Goal: Check status: Check status

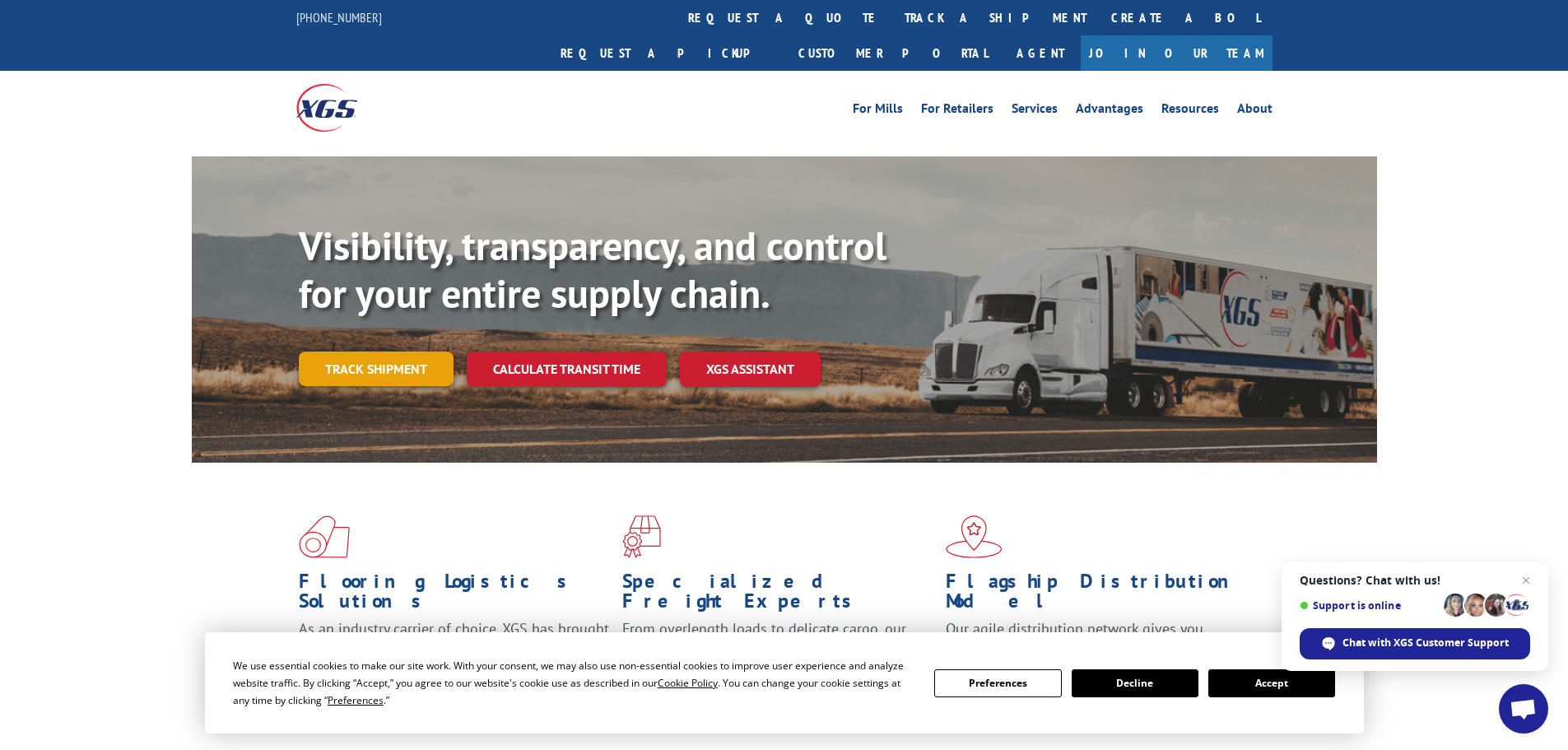
click at [404, 351] on link "Track shipment" at bounding box center [376, 368] width 154 height 35
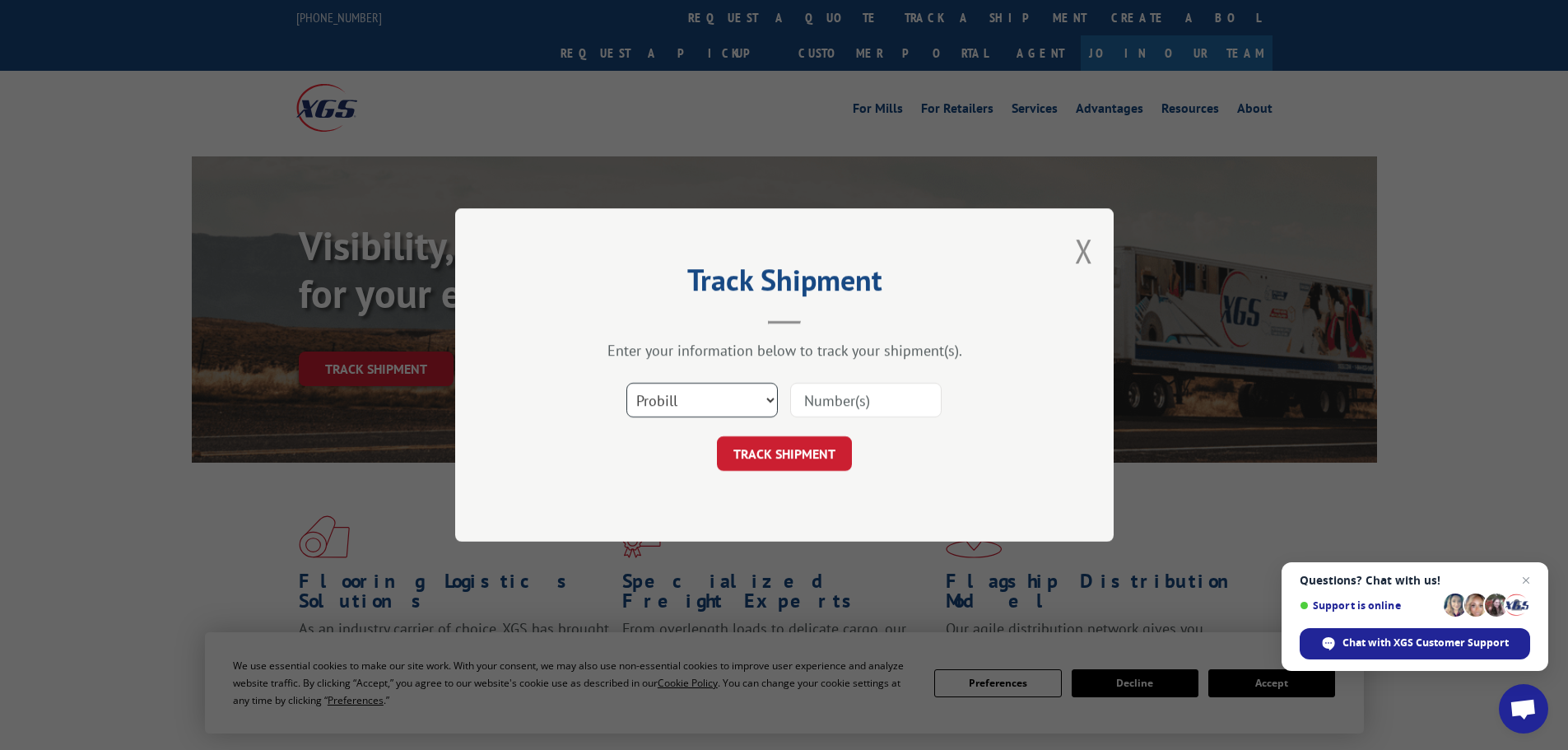
click at [698, 401] on select "Select category... Probill BOL PO" at bounding box center [702, 400] width 152 height 35
select select "po"
click at [626, 383] on select "Select category... Probill BOL PO" at bounding box center [702, 400] width 152 height 35
click at [822, 396] on input at bounding box center [866, 400] width 152 height 35
paste input "32549878"
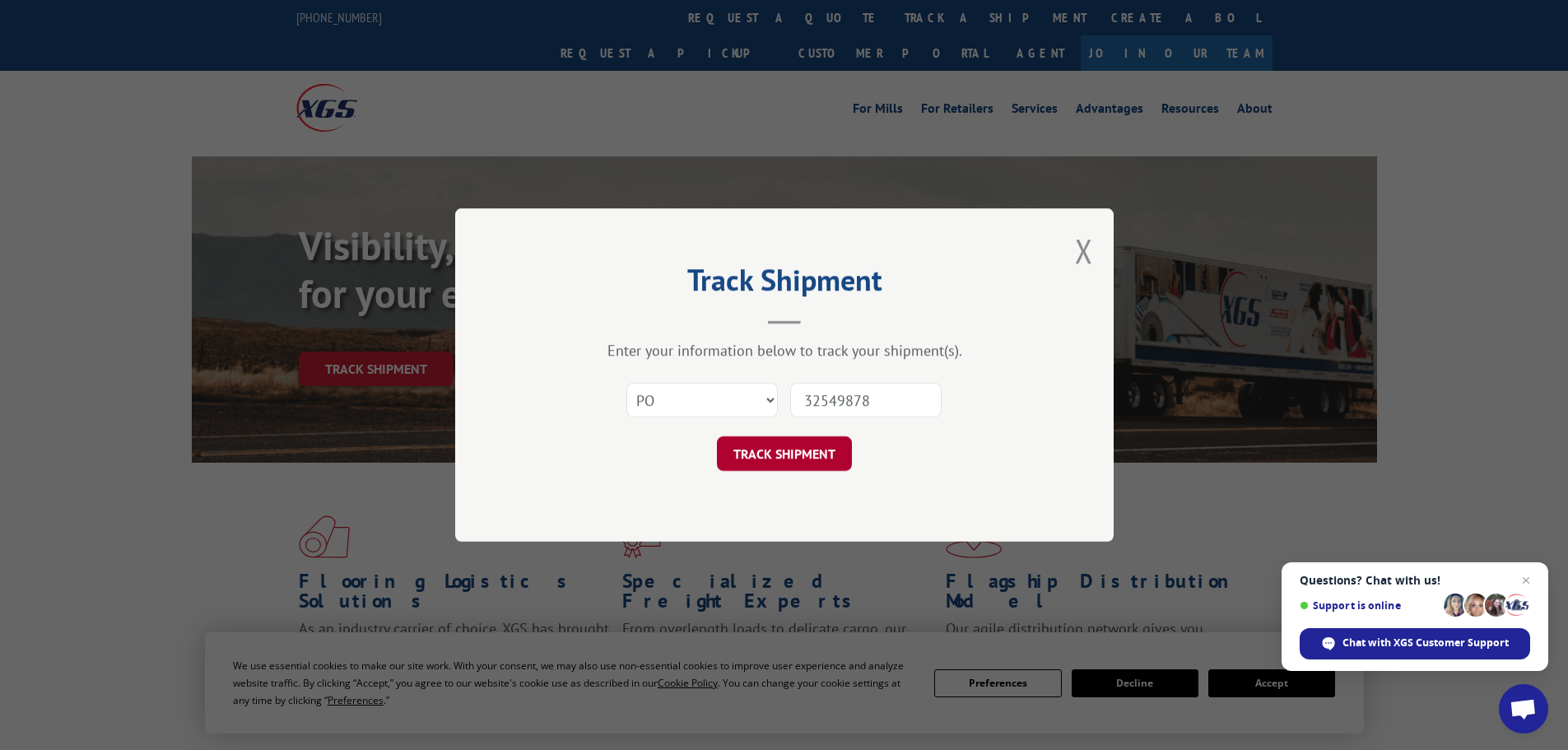
type input "32549878"
click at [778, 462] on button "TRACK SHIPMENT" at bounding box center [784, 453] width 135 height 35
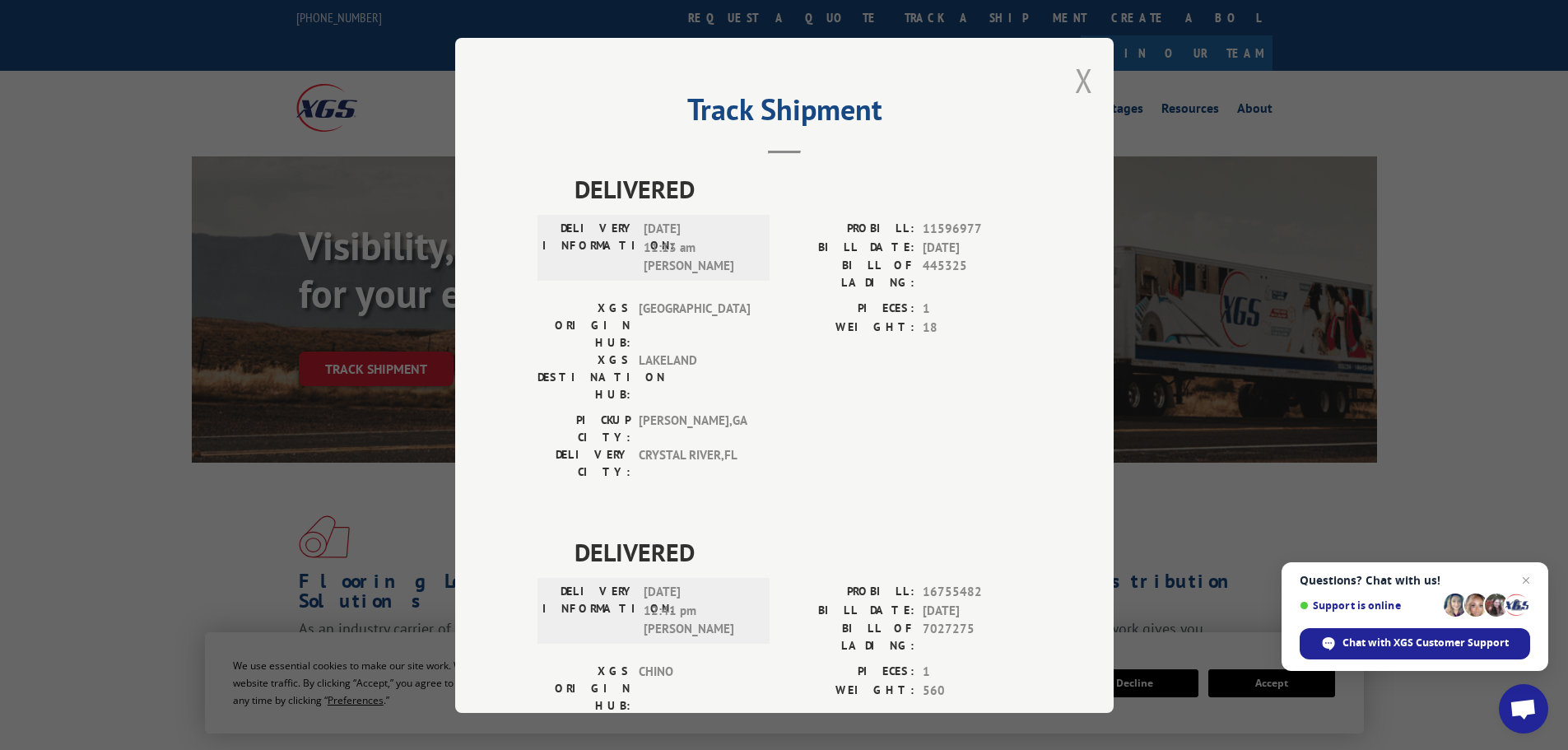
click at [1076, 80] on button "Close modal" at bounding box center [1084, 80] width 18 height 43
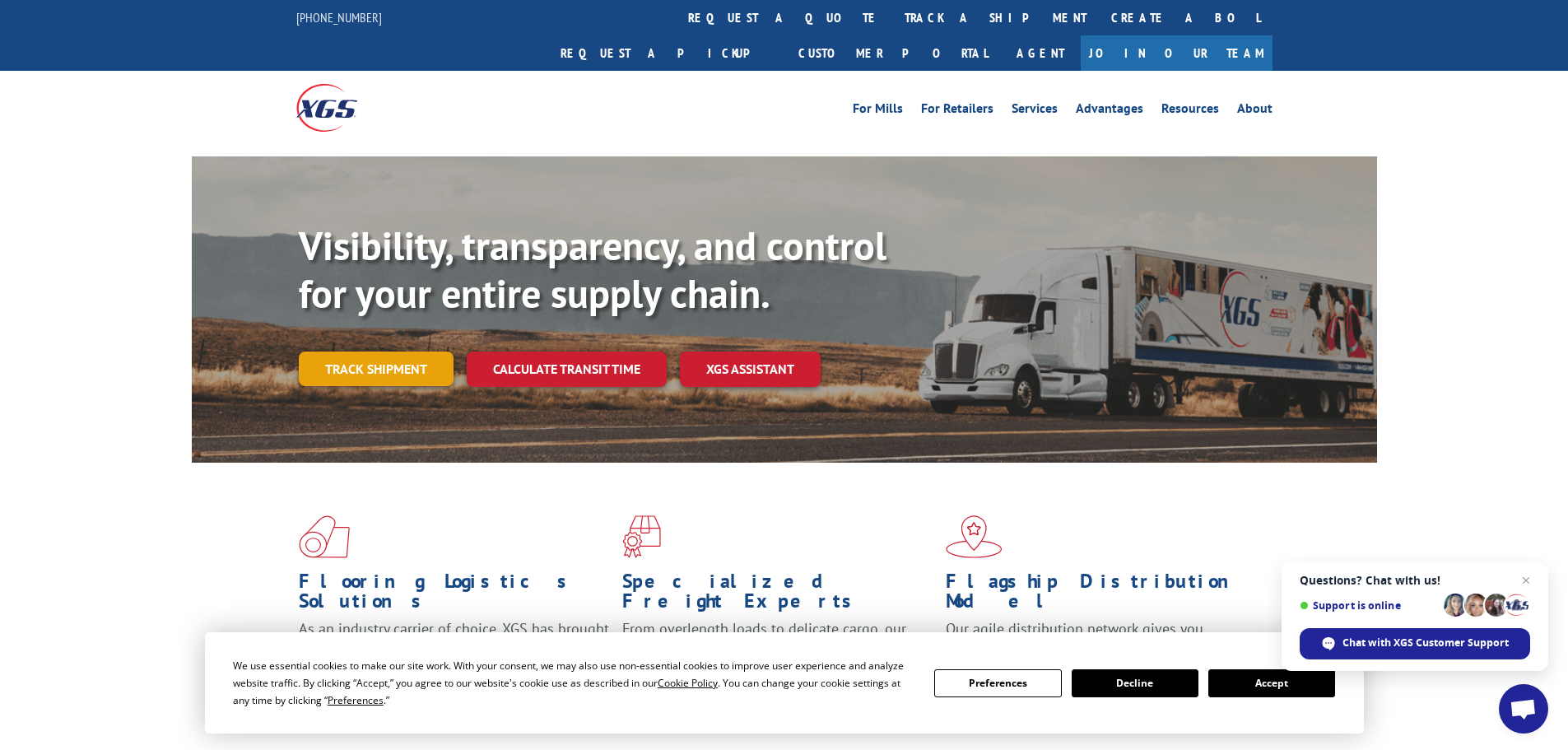
click at [378, 351] on link "Track shipment" at bounding box center [376, 368] width 154 height 35
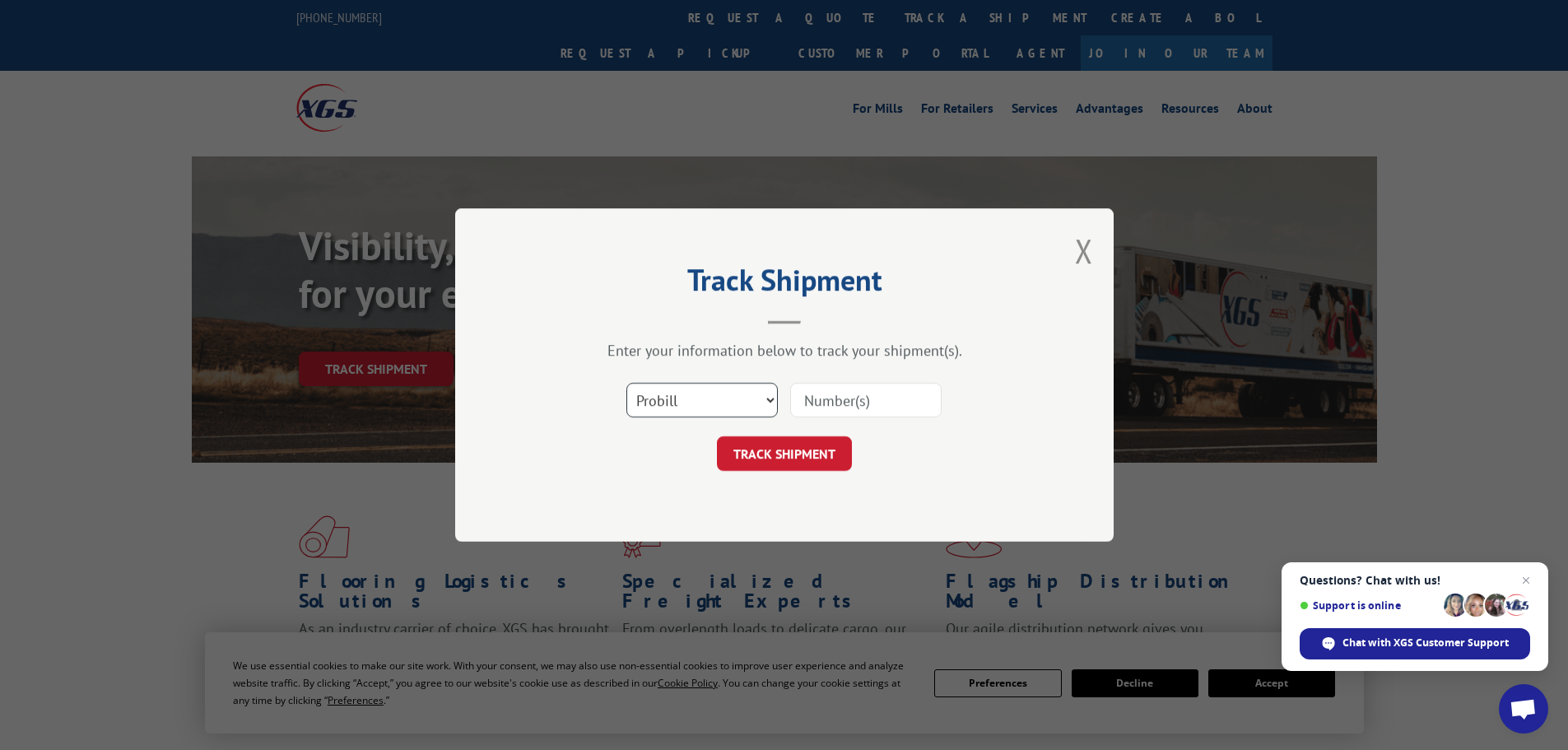
click at [723, 399] on select "Select category... Probill BOL PO" at bounding box center [702, 400] width 152 height 35
select select "po"
click at [626, 383] on select "Select category... Probill BOL PO" at bounding box center [702, 400] width 152 height 35
click at [841, 400] on input at bounding box center [866, 400] width 152 height 35
paste input "32549935"
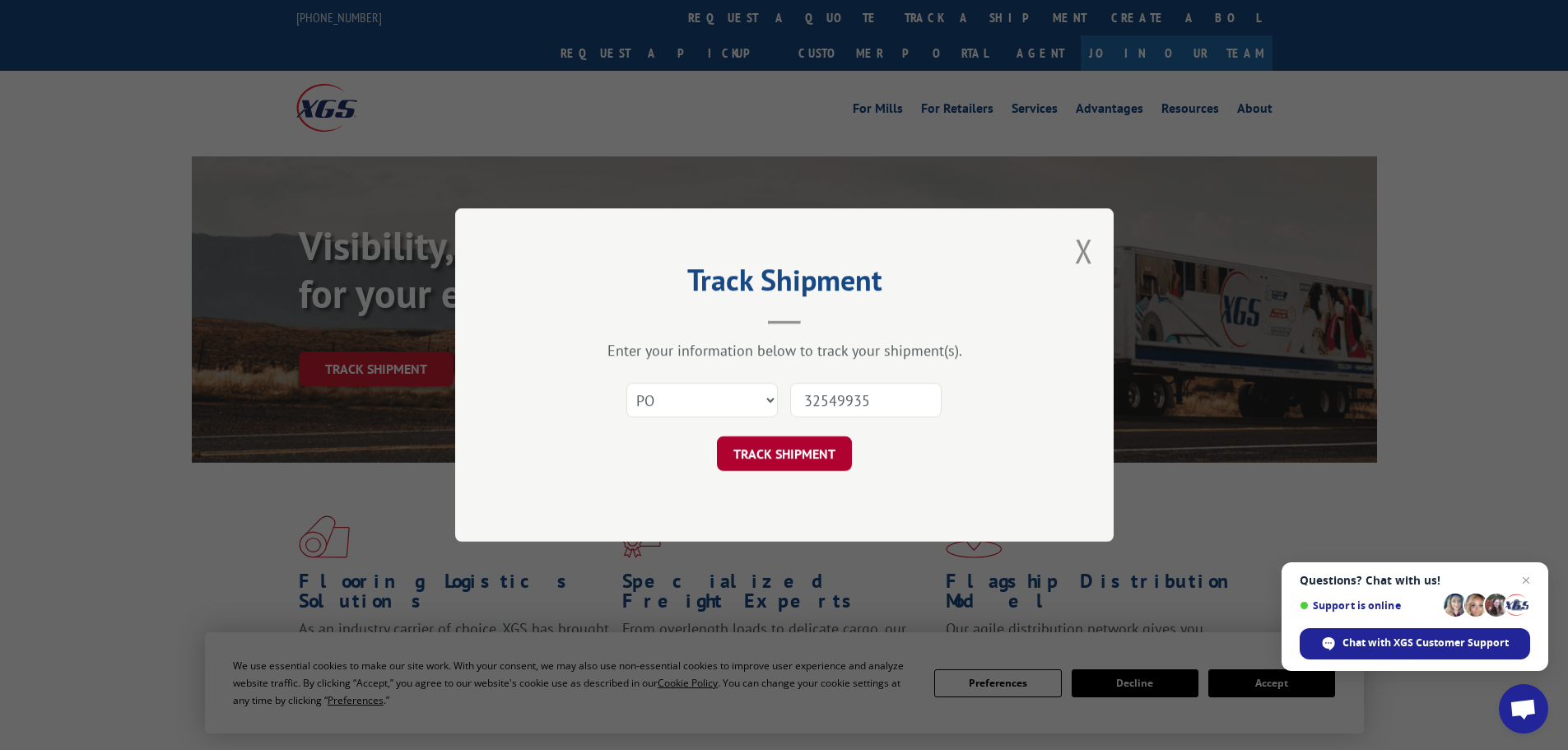
type input "32549935"
click at [774, 452] on button "TRACK SHIPMENT" at bounding box center [784, 453] width 135 height 35
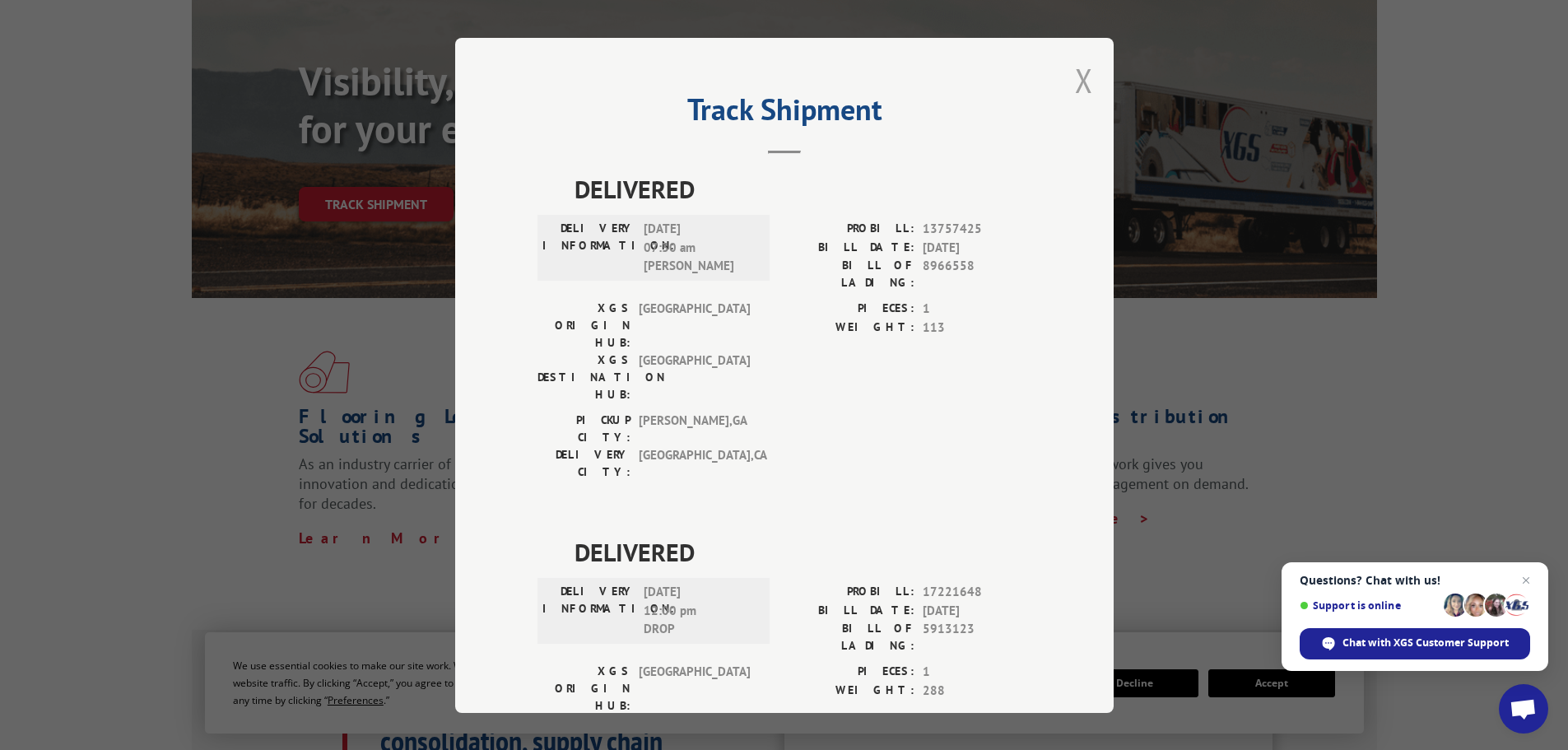
click at [1078, 77] on button "Close modal" at bounding box center [1084, 80] width 18 height 43
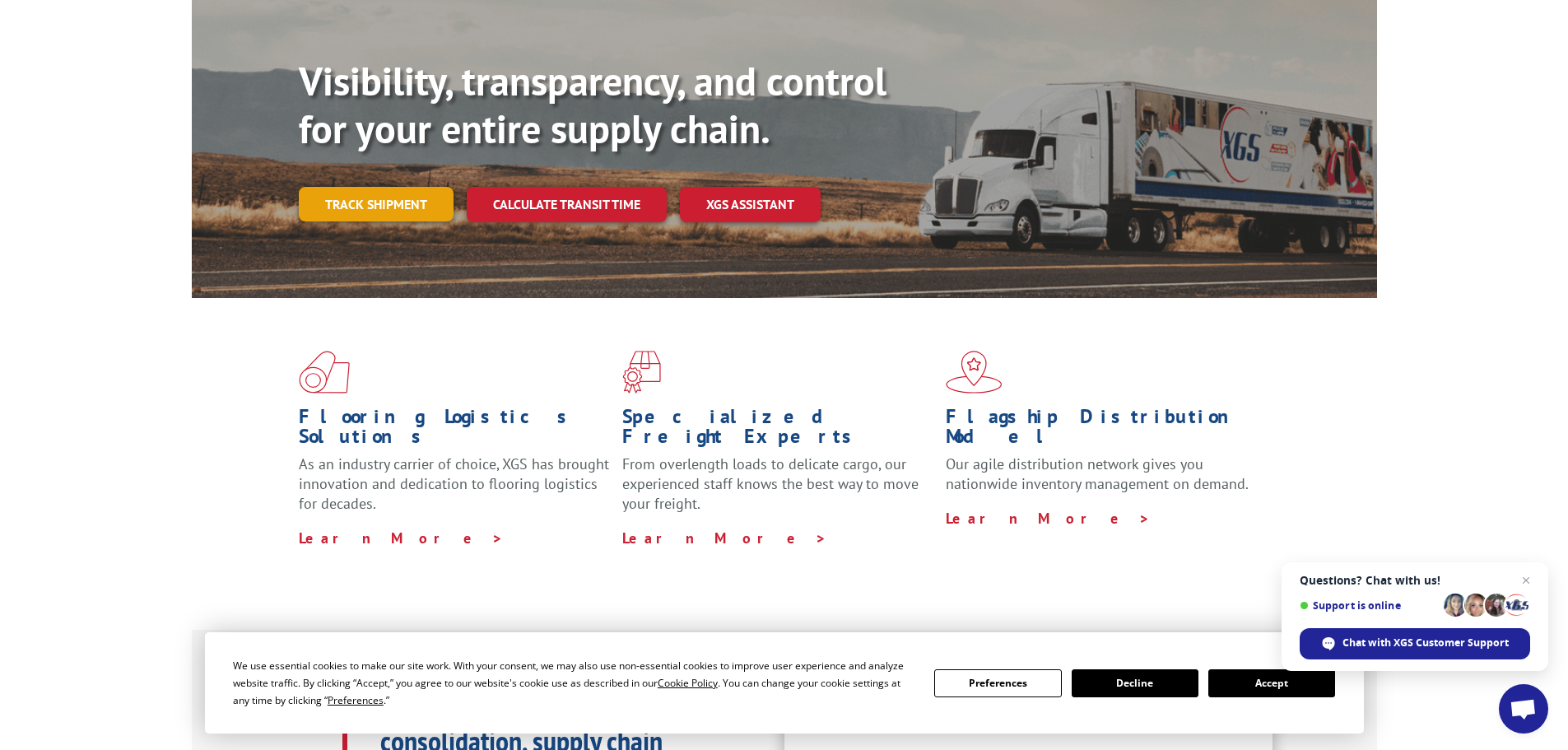
click at [387, 187] on link "Track shipment" at bounding box center [376, 204] width 154 height 35
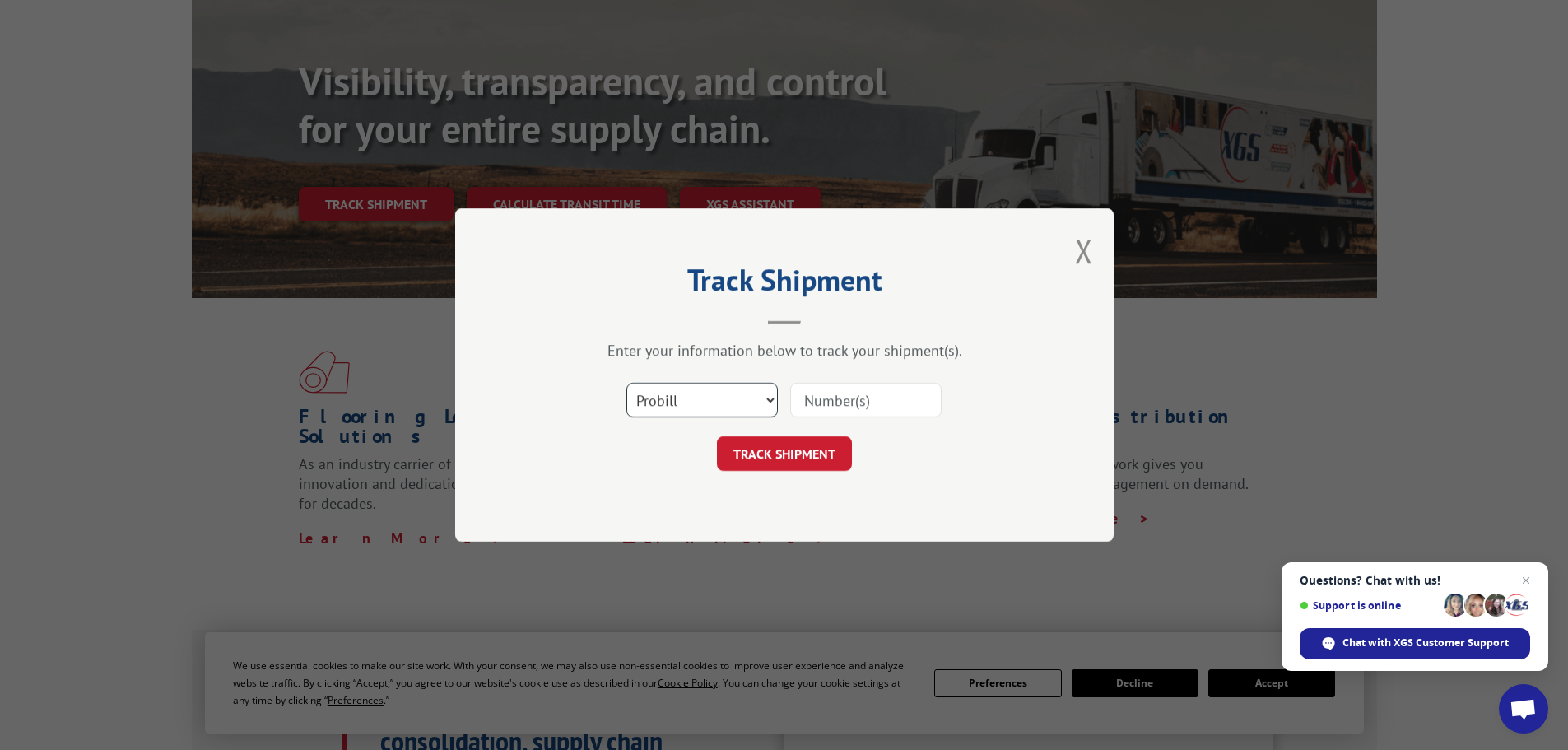
click at [694, 402] on select "Select category... Probill BOL PO" at bounding box center [702, 400] width 152 height 35
select select "po"
click at [626, 383] on select "Select category... Probill BOL PO" at bounding box center [702, 400] width 152 height 35
click at [850, 401] on input at bounding box center [866, 400] width 152 height 35
paste input "32549966"
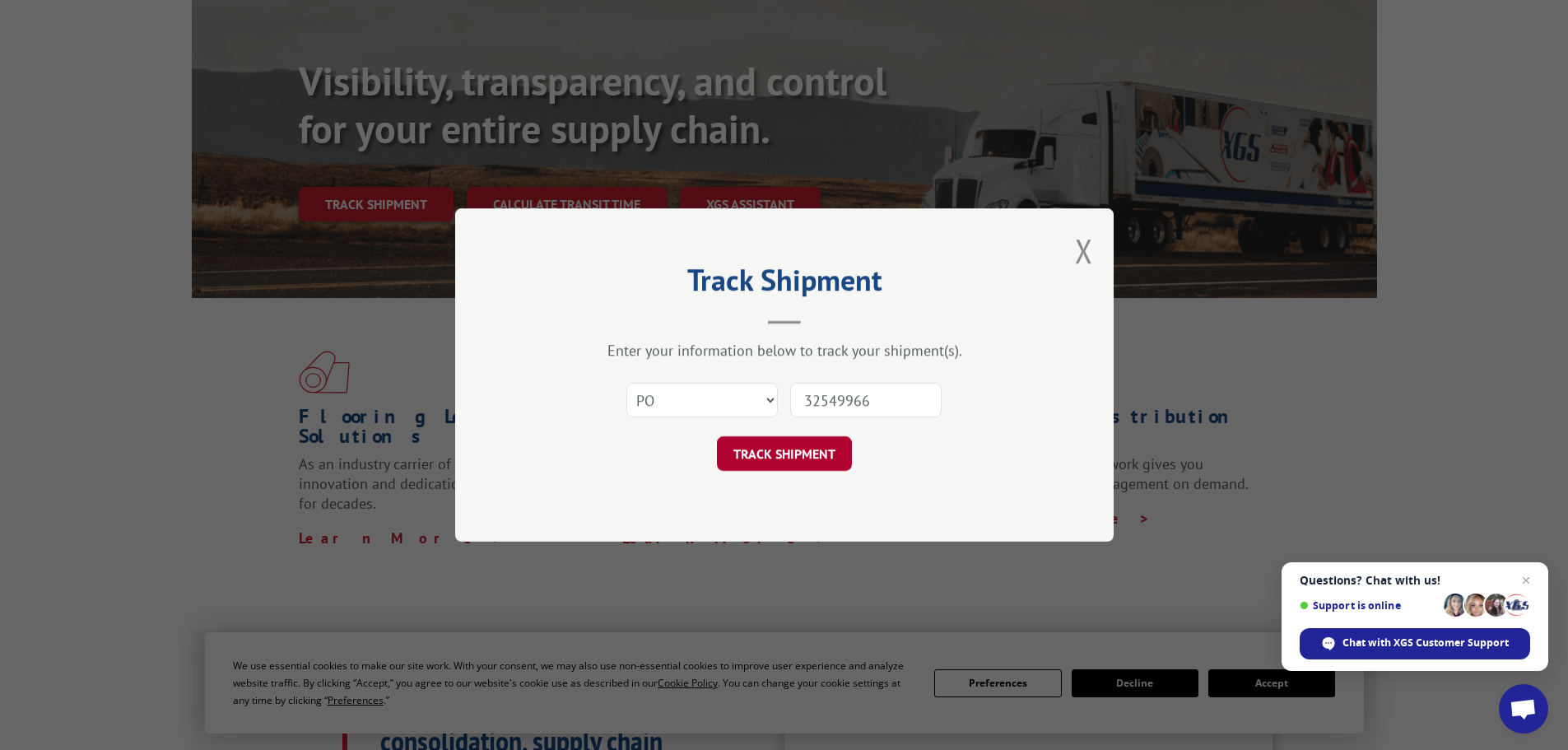
type input "32549966"
click at [796, 449] on button "TRACK SHIPMENT" at bounding box center [784, 453] width 135 height 35
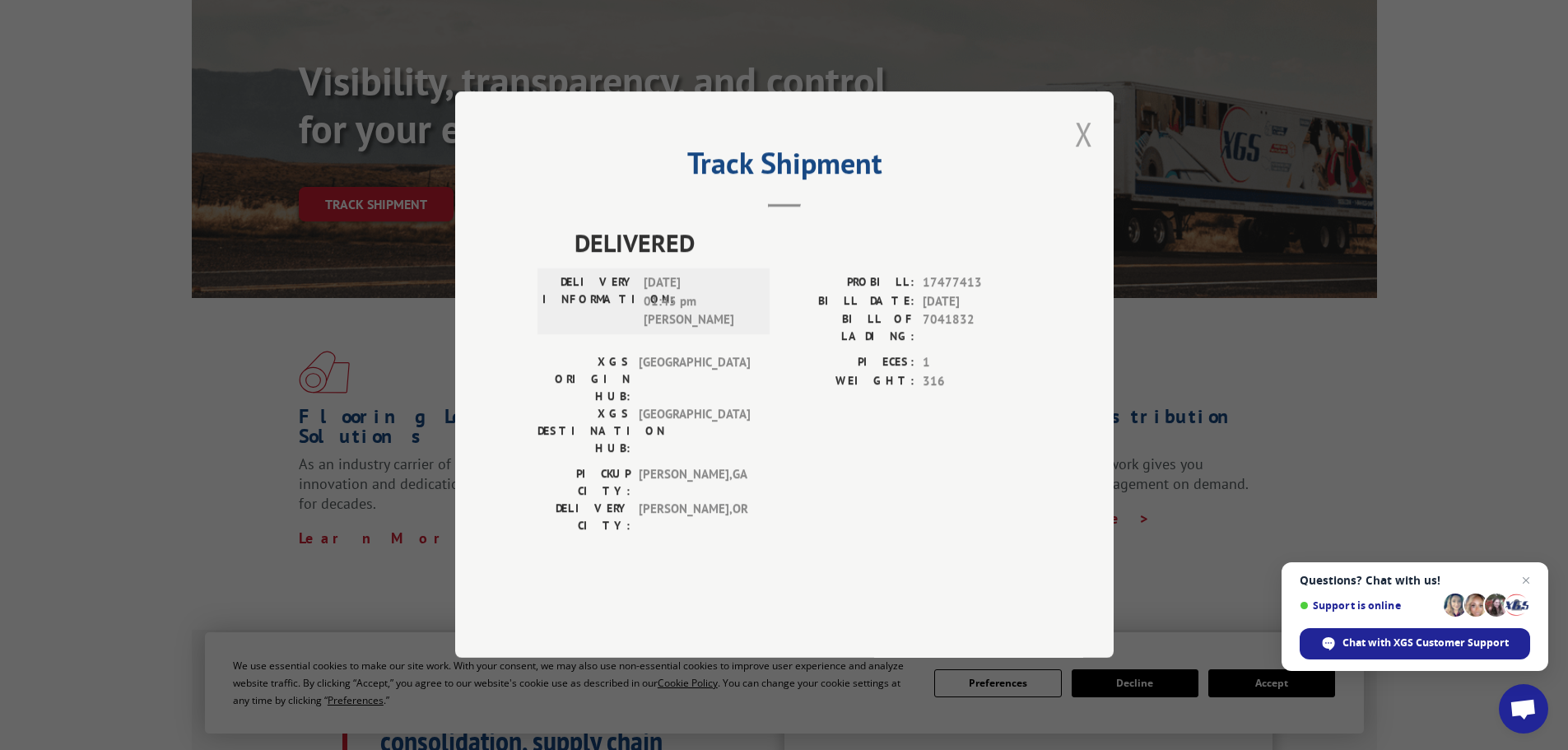
click at [1081, 155] on button "Close modal" at bounding box center [1084, 133] width 18 height 43
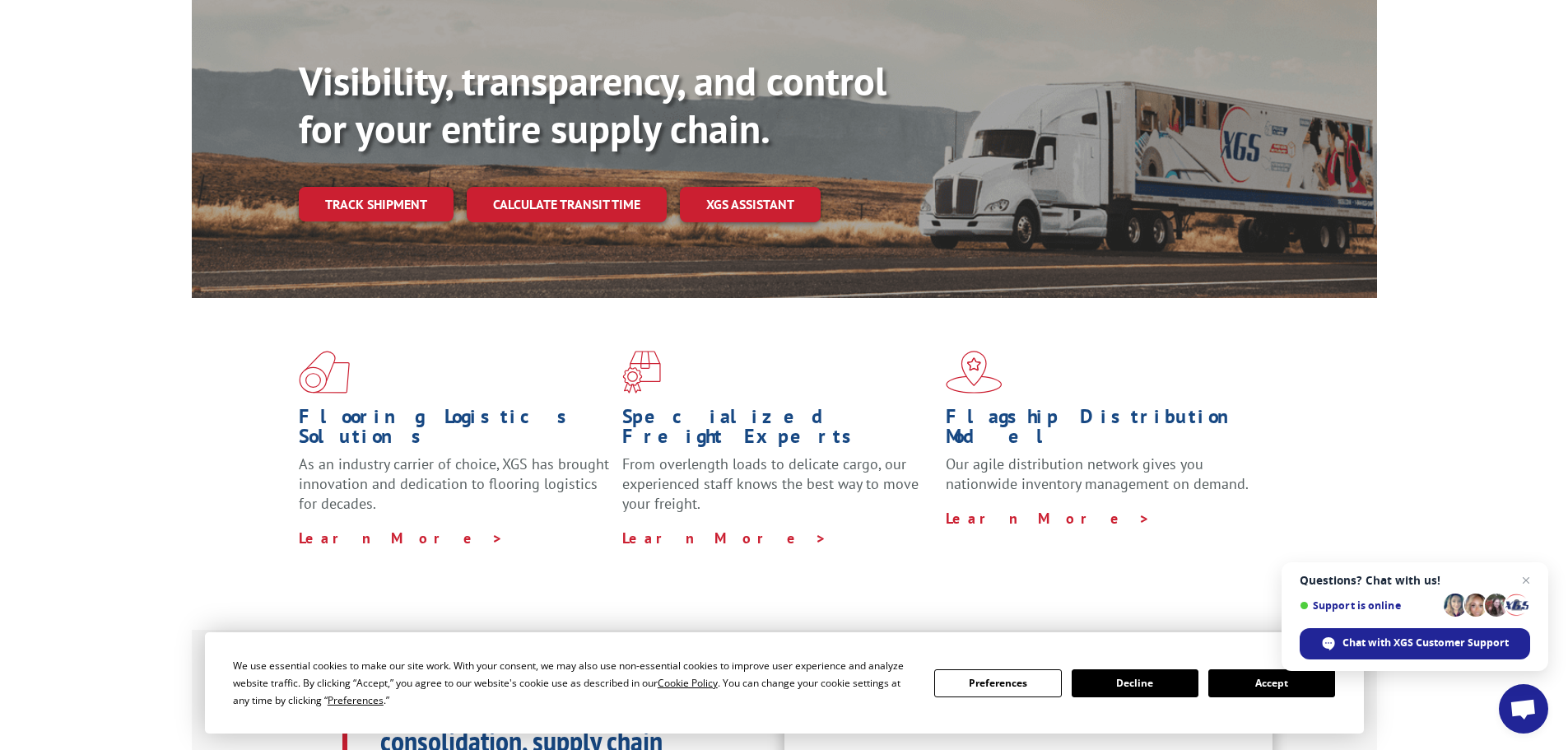
click at [368, 187] on link "Track shipment" at bounding box center [376, 204] width 154 height 35
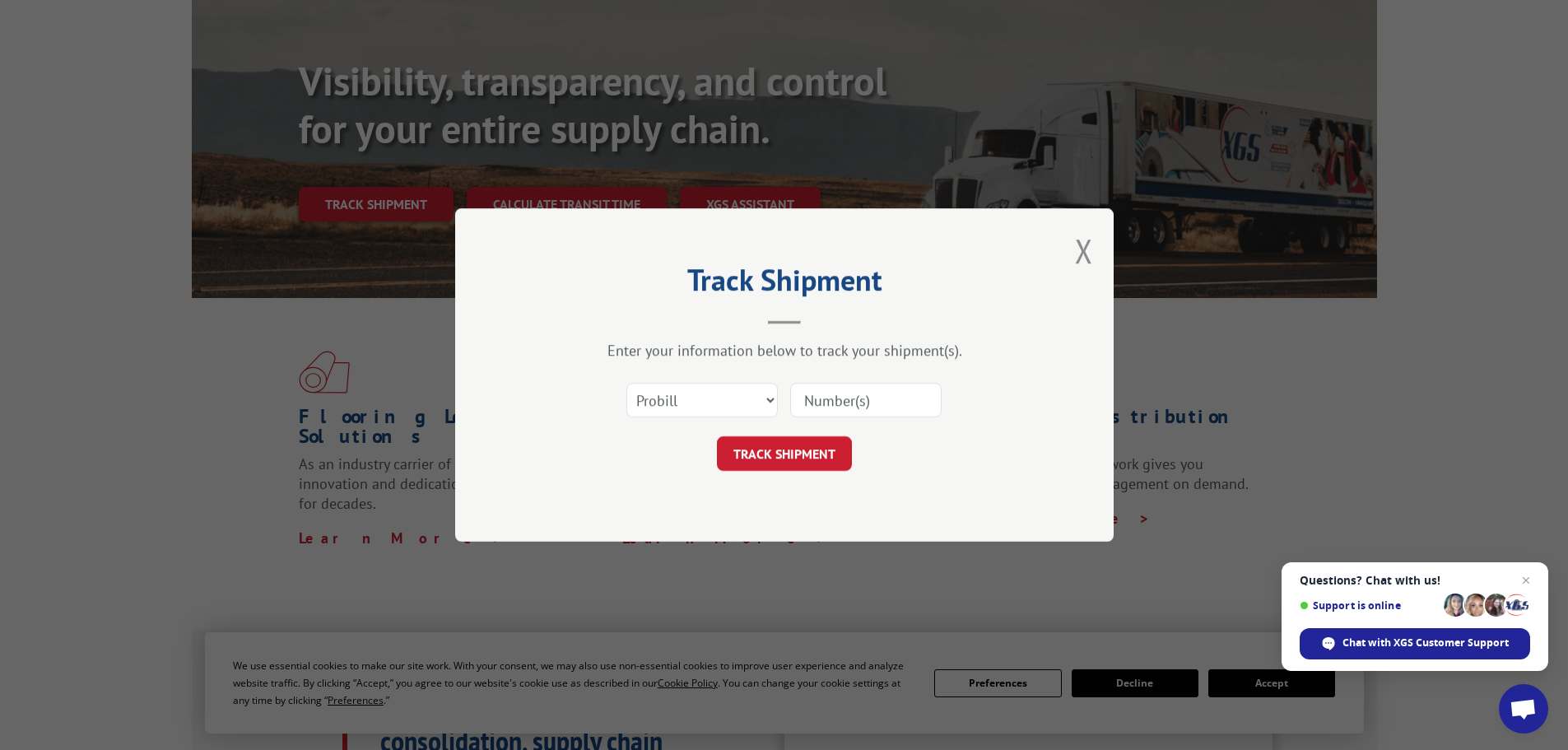
click at [823, 395] on input at bounding box center [866, 400] width 152 height 35
paste input "80438"
type input "80438"
click at [796, 455] on button "TRACK SHIPMENT" at bounding box center [784, 453] width 135 height 35
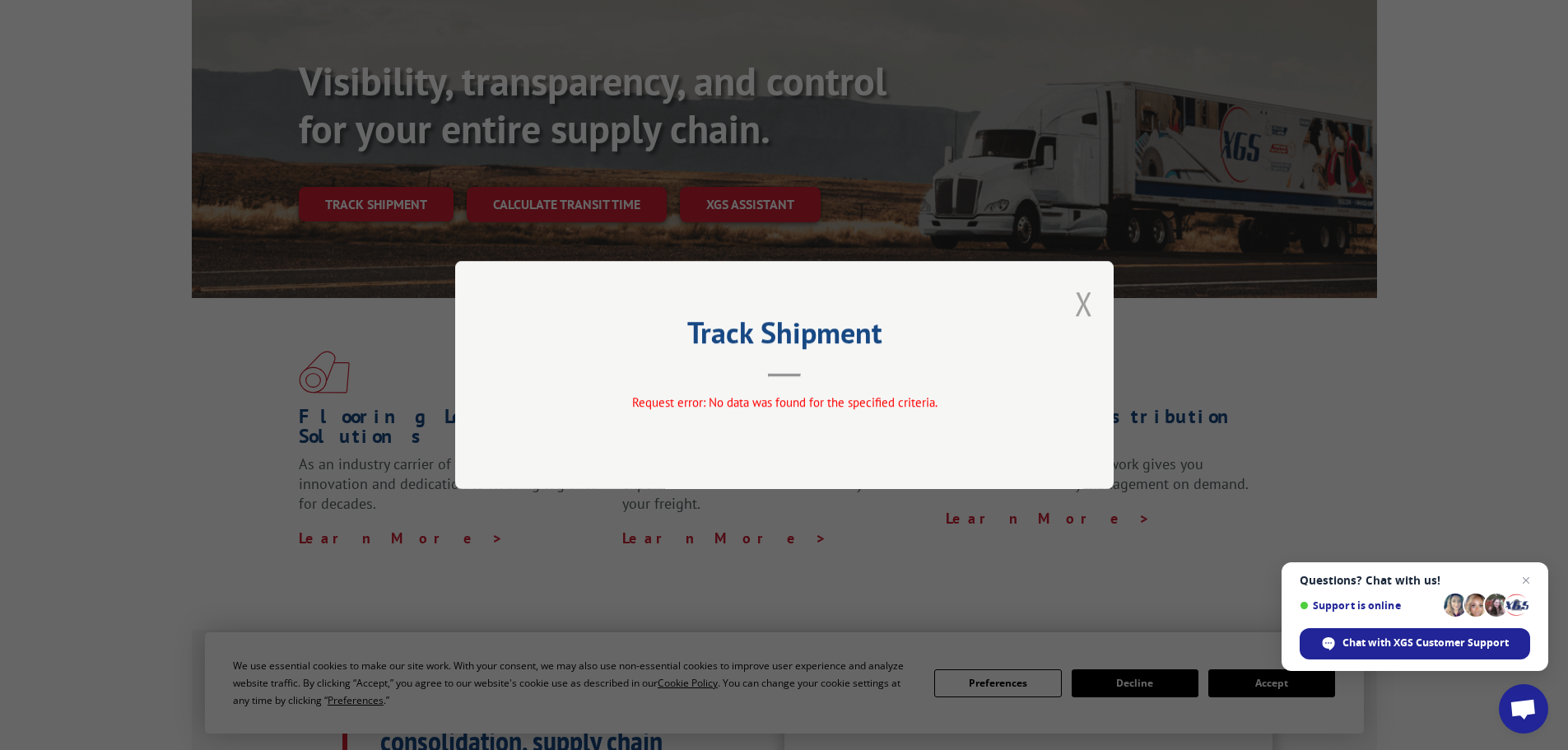
click at [1083, 303] on button "Close modal" at bounding box center [1084, 302] width 18 height 43
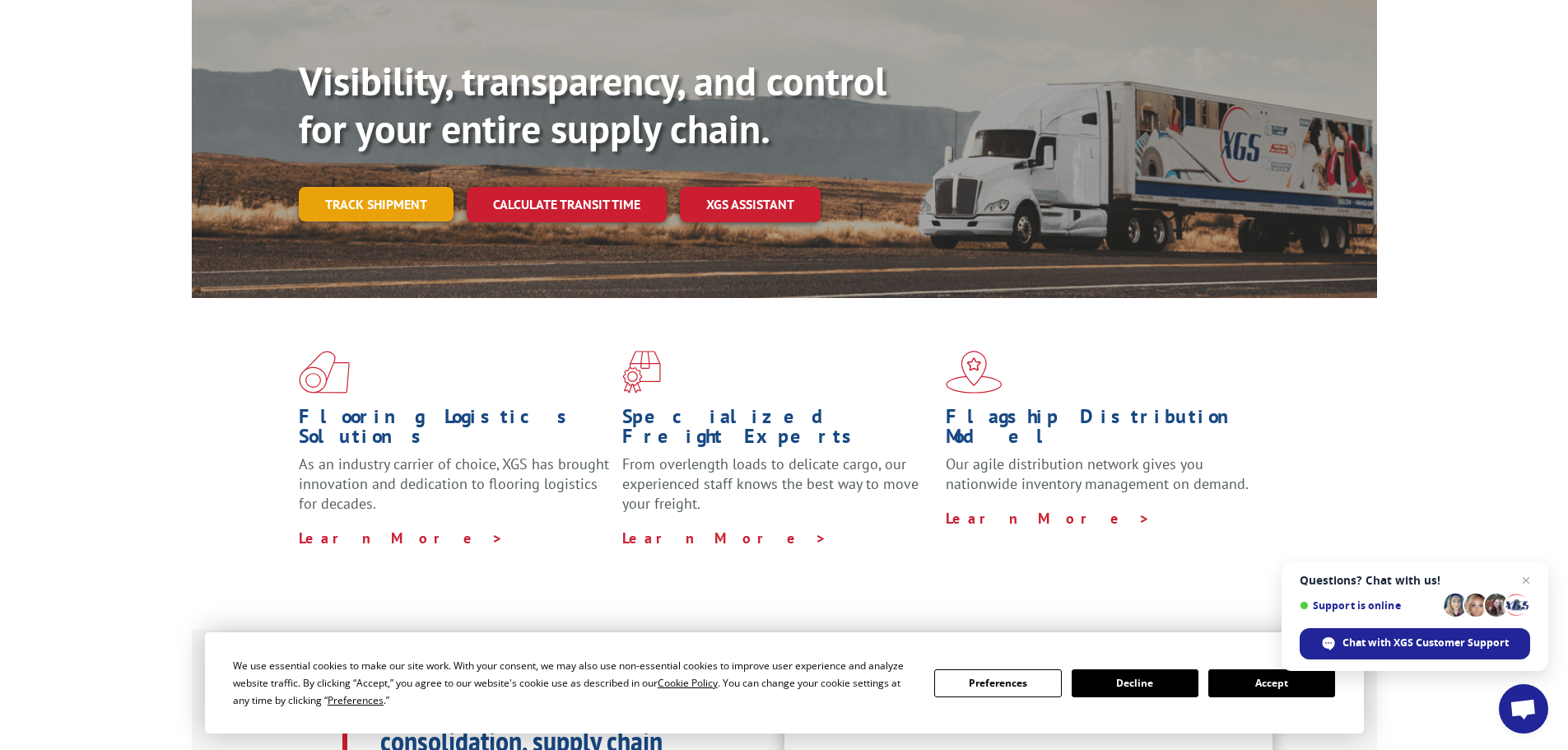
click at [397, 187] on link "Track shipment" at bounding box center [376, 204] width 154 height 35
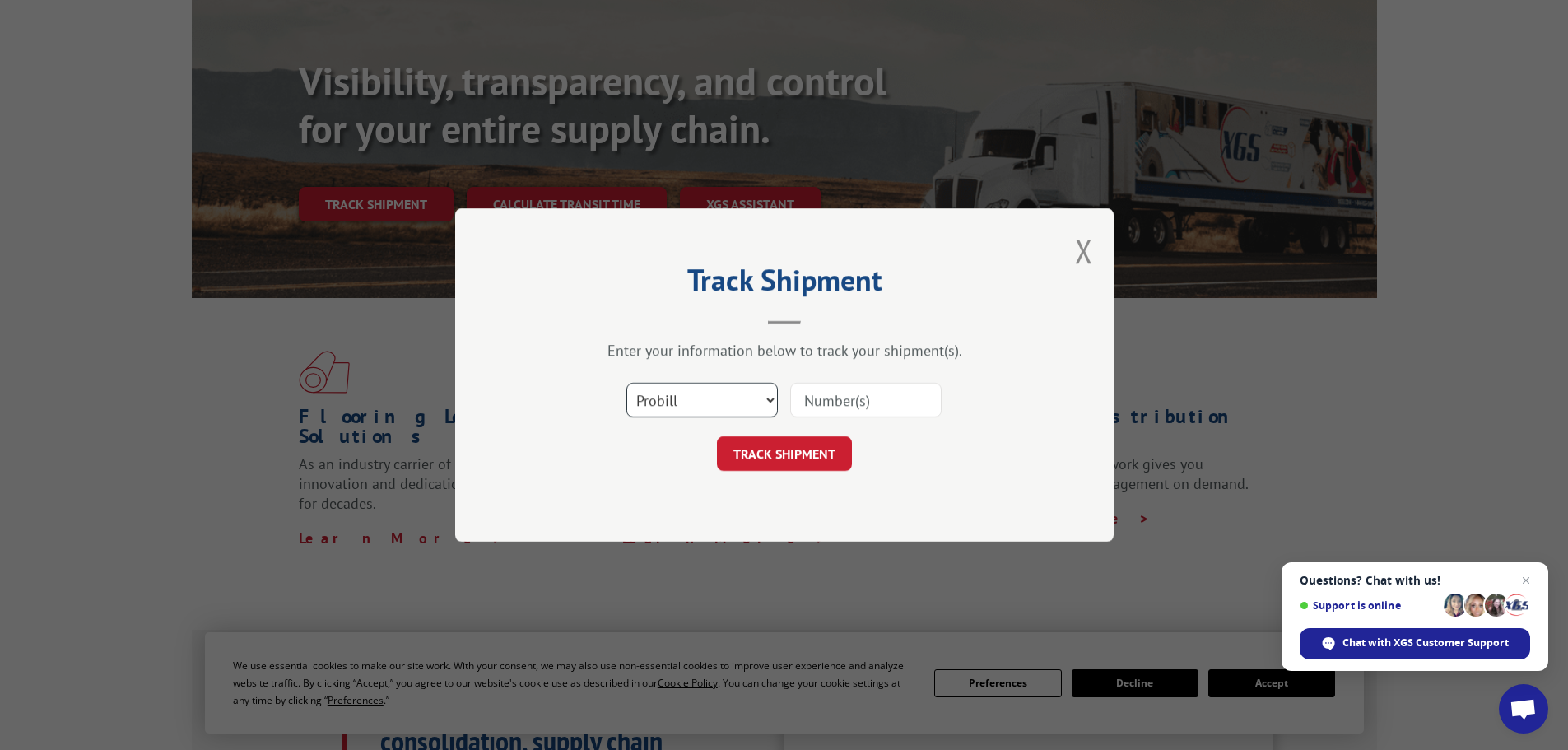
click at [708, 402] on select "Select category... Probill BOL PO" at bounding box center [702, 400] width 152 height 35
select select "bol"
click at [626, 383] on select "Select category... Probill BOL PO" at bounding box center [702, 400] width 152 height 35
click at [817, 401] on input at bounding box center [866, 400] width 152 height 35
paste input "5609136"
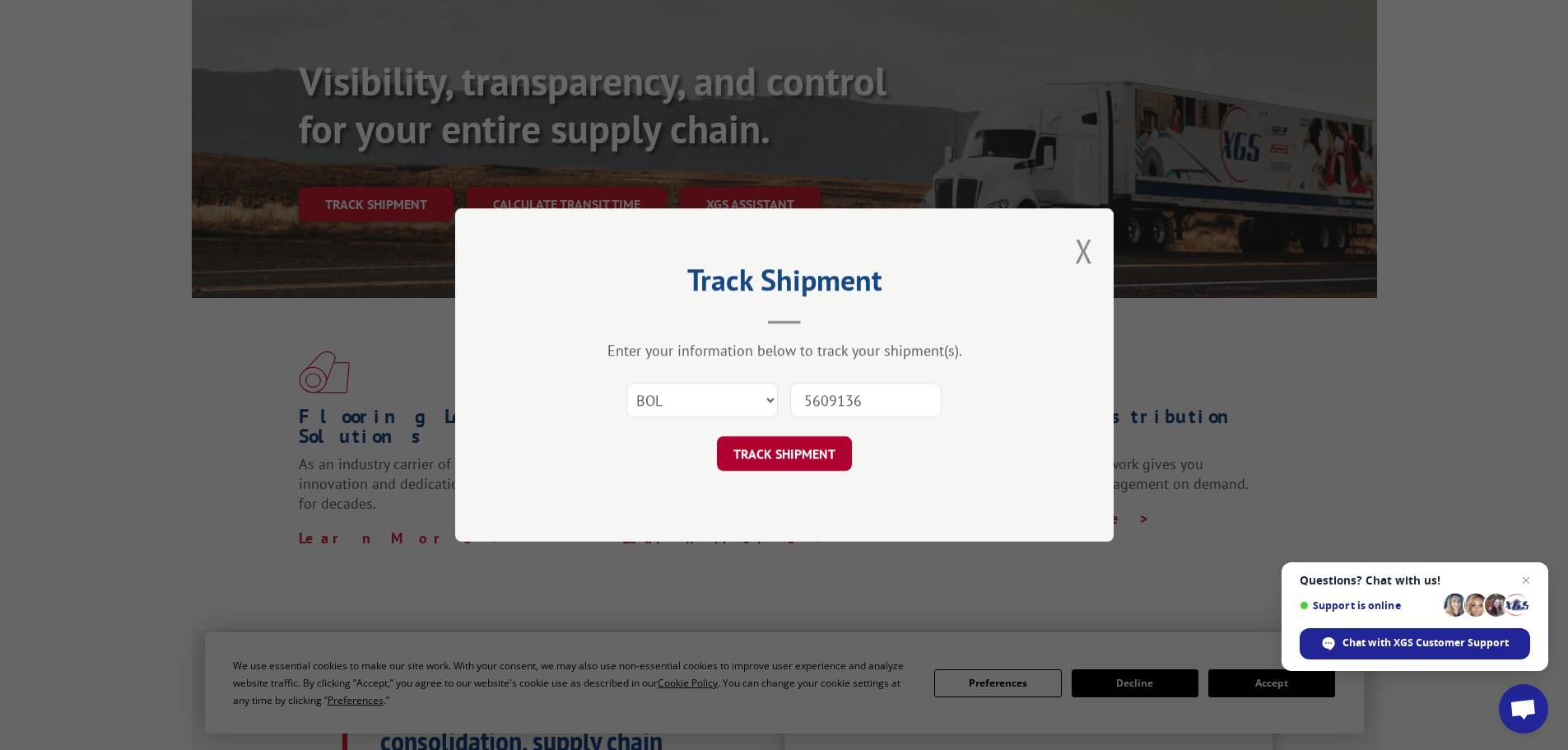
type input "5609136"
click at [775, 452] on button "TRACK SHIPMENT" at bounding box center [784, 453] width 135 height 35
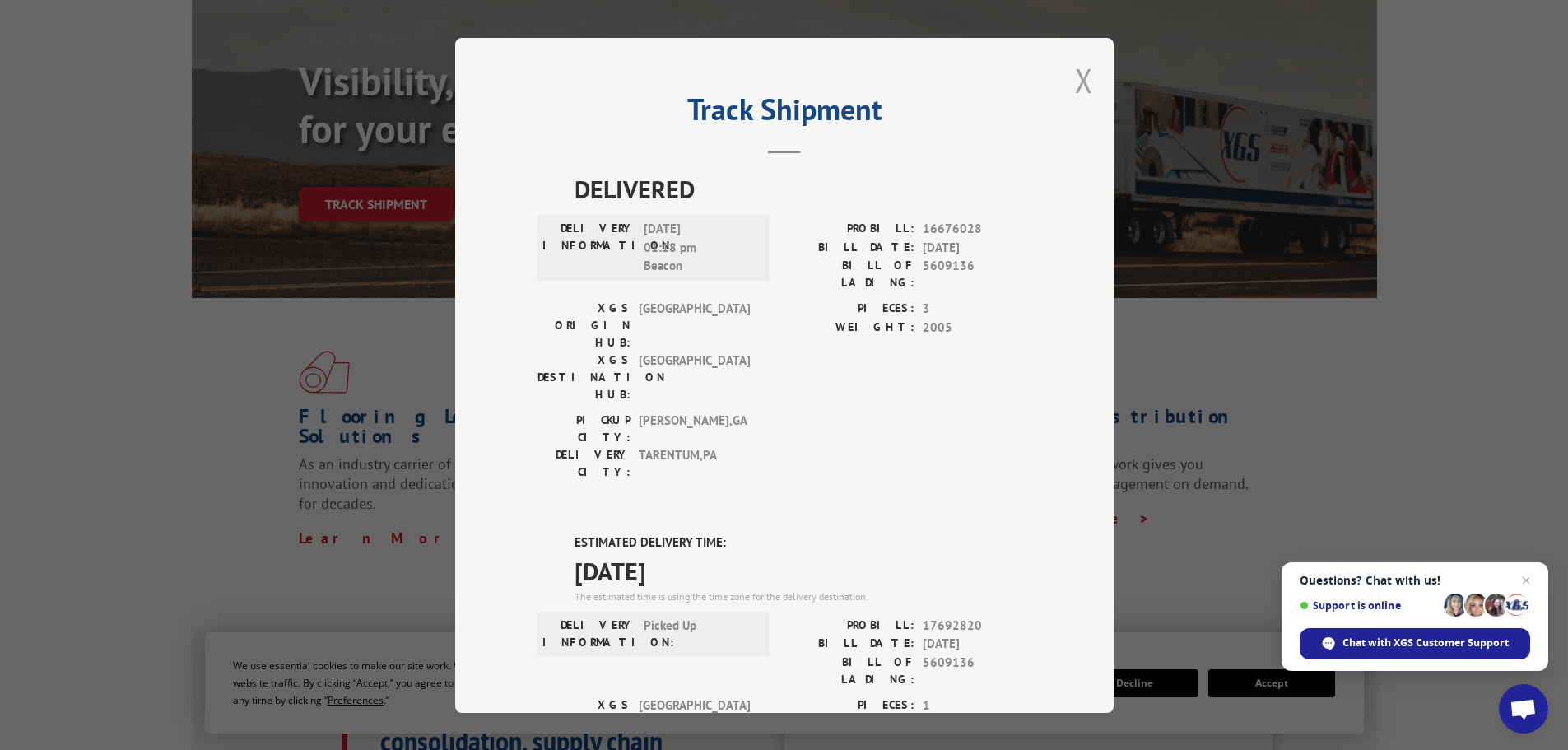
click at [1075, 82] on button "Close modal" at bounding box center [1084, 80] width 18 height 43
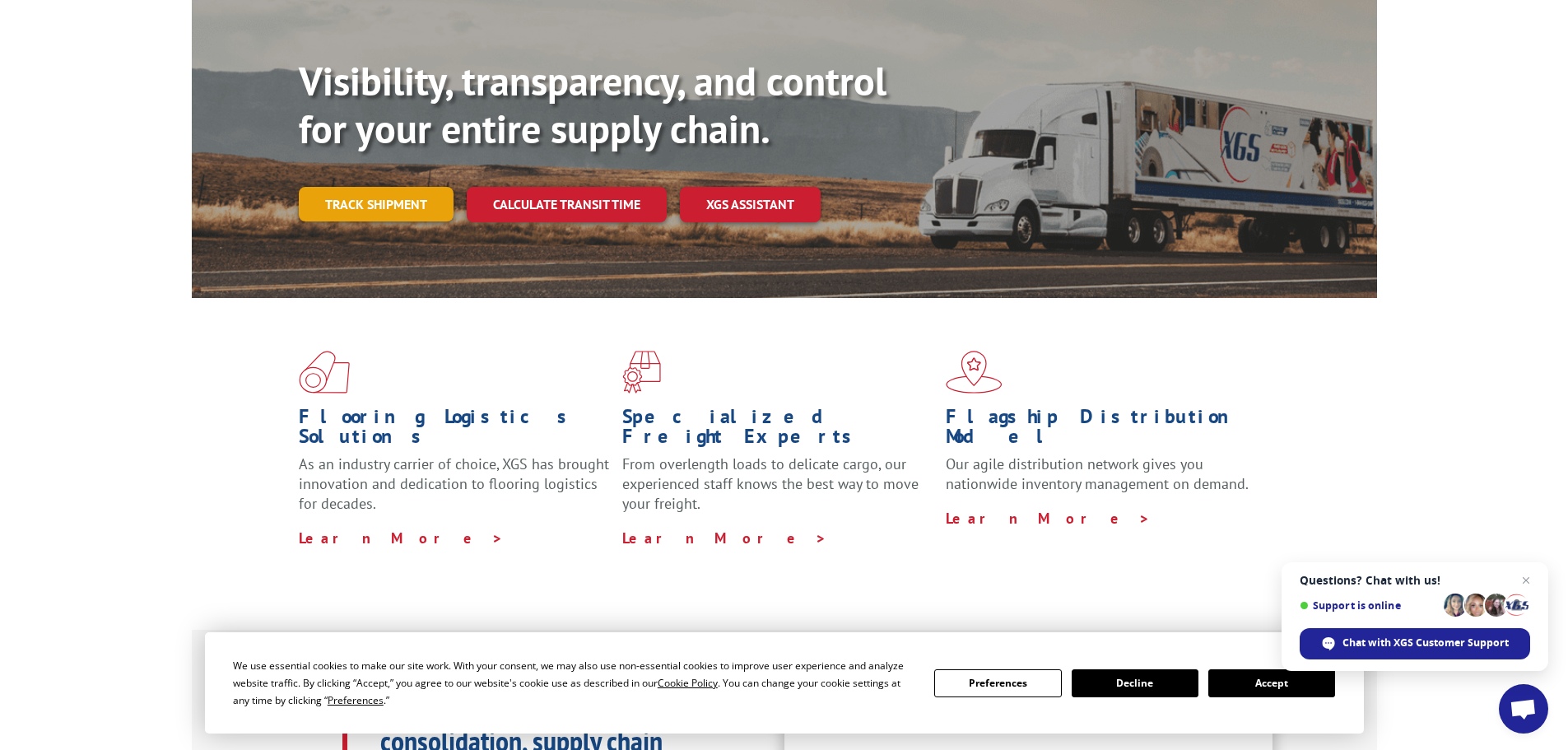
click at [367, 187] on link "Track shipment" at bounding box center [376, 204] width 154 height 35
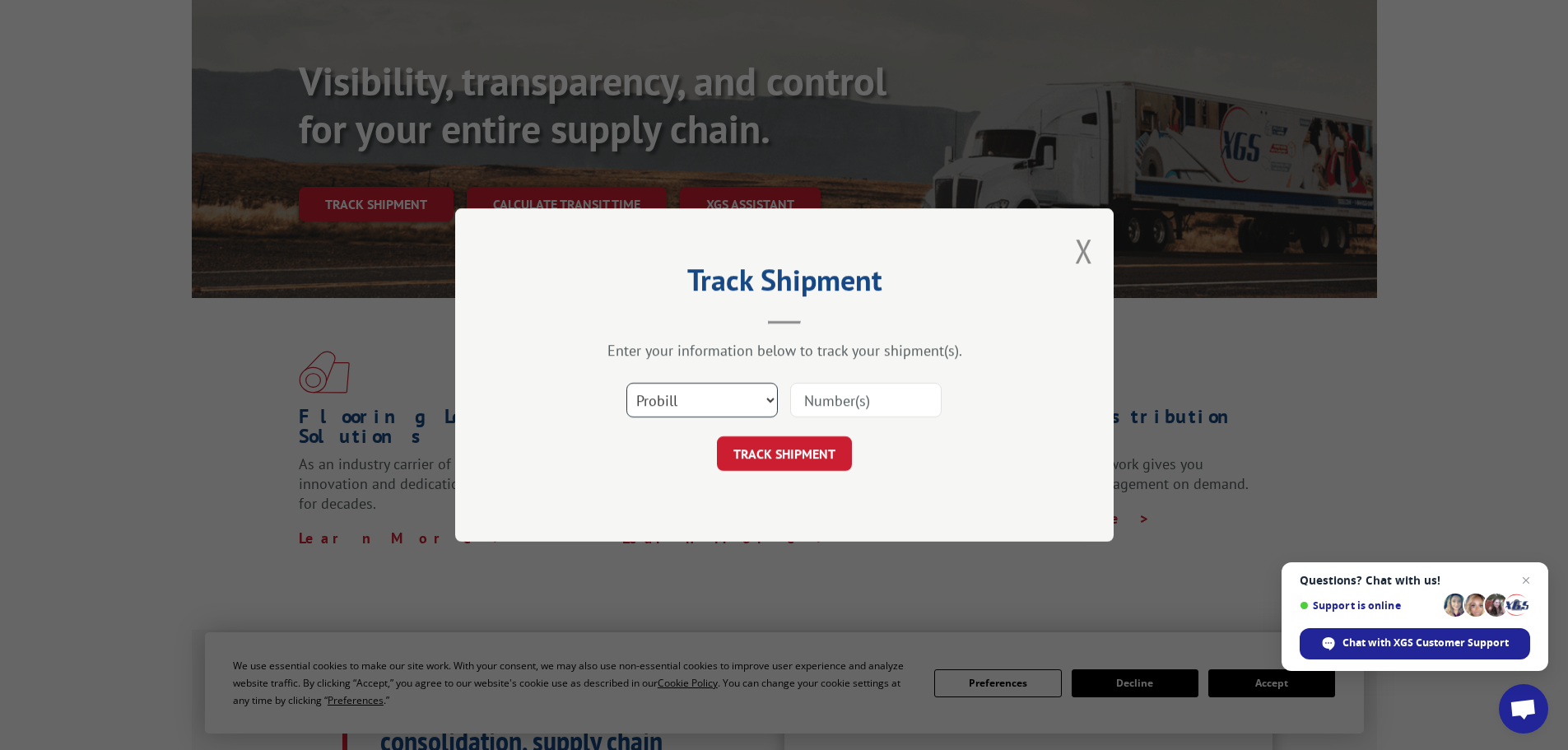
click at [720, 395] on select "Select category... Probill BOL PO" at bounding box center [702, 400] width 152 height 35
select select "po"
click at [626, 383] on select "Select category... Probill BOL PO" at bounding box center [702, 400] width 152 height 35
click at [835, 407] on input at bounding box center [866, 400] width 152 height 35
paste input "32500121"
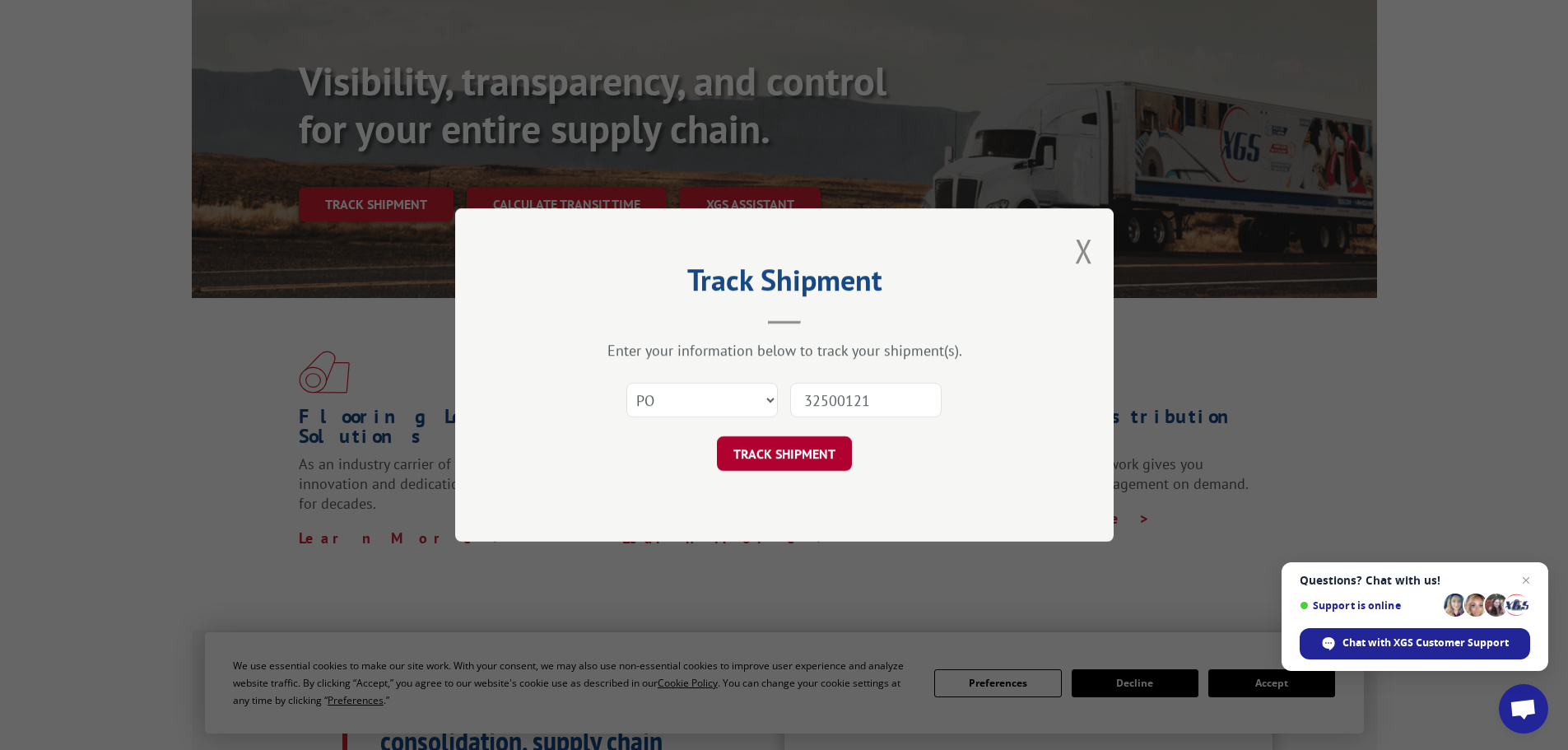
type input "32500121"
click at [765, 454] on button "TRACK SHIPMENT" at bounding box center [784, 453] width 135 height 35
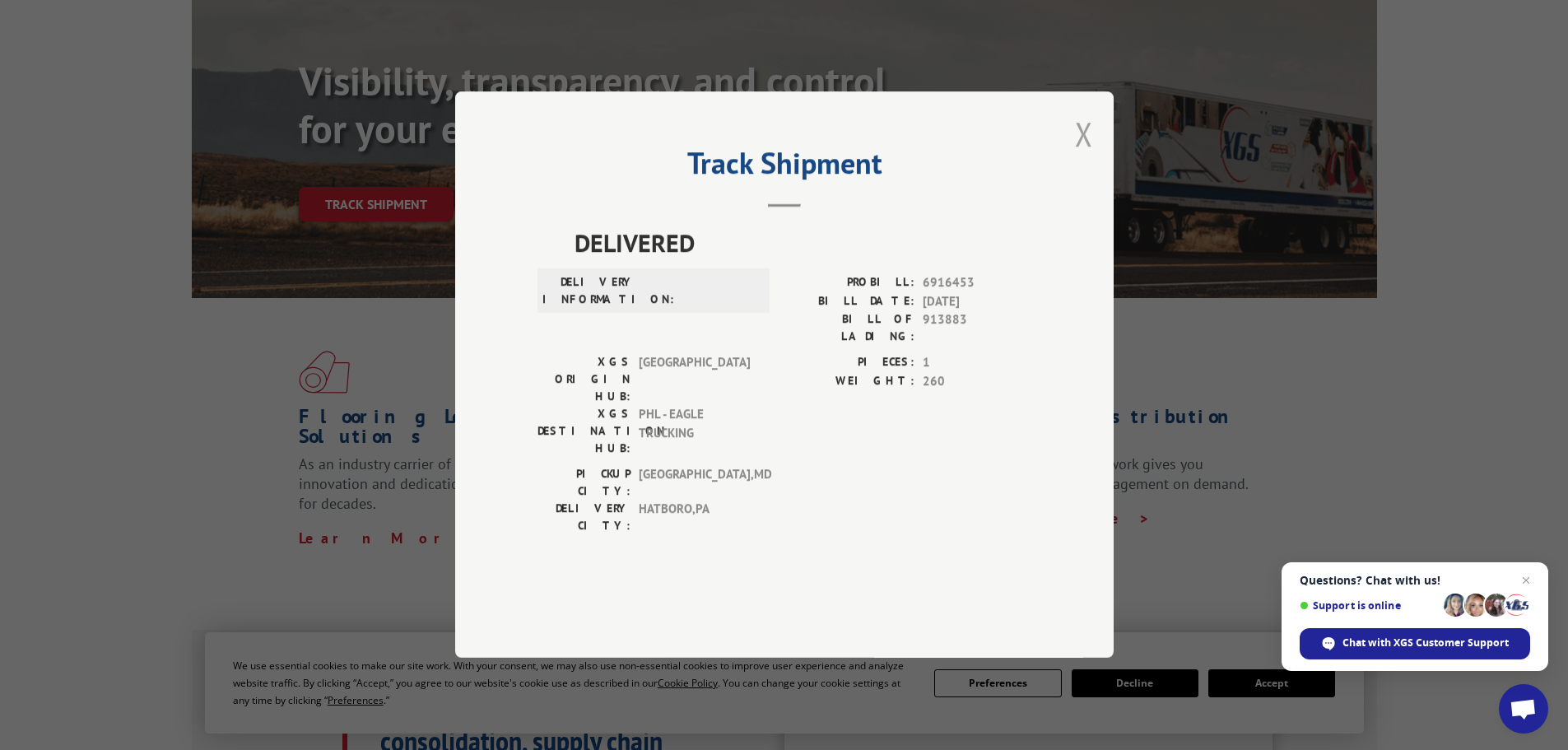
click at [1086, 155] on button "Close modal" at bounding box center [1084, 133] width 18 height 43
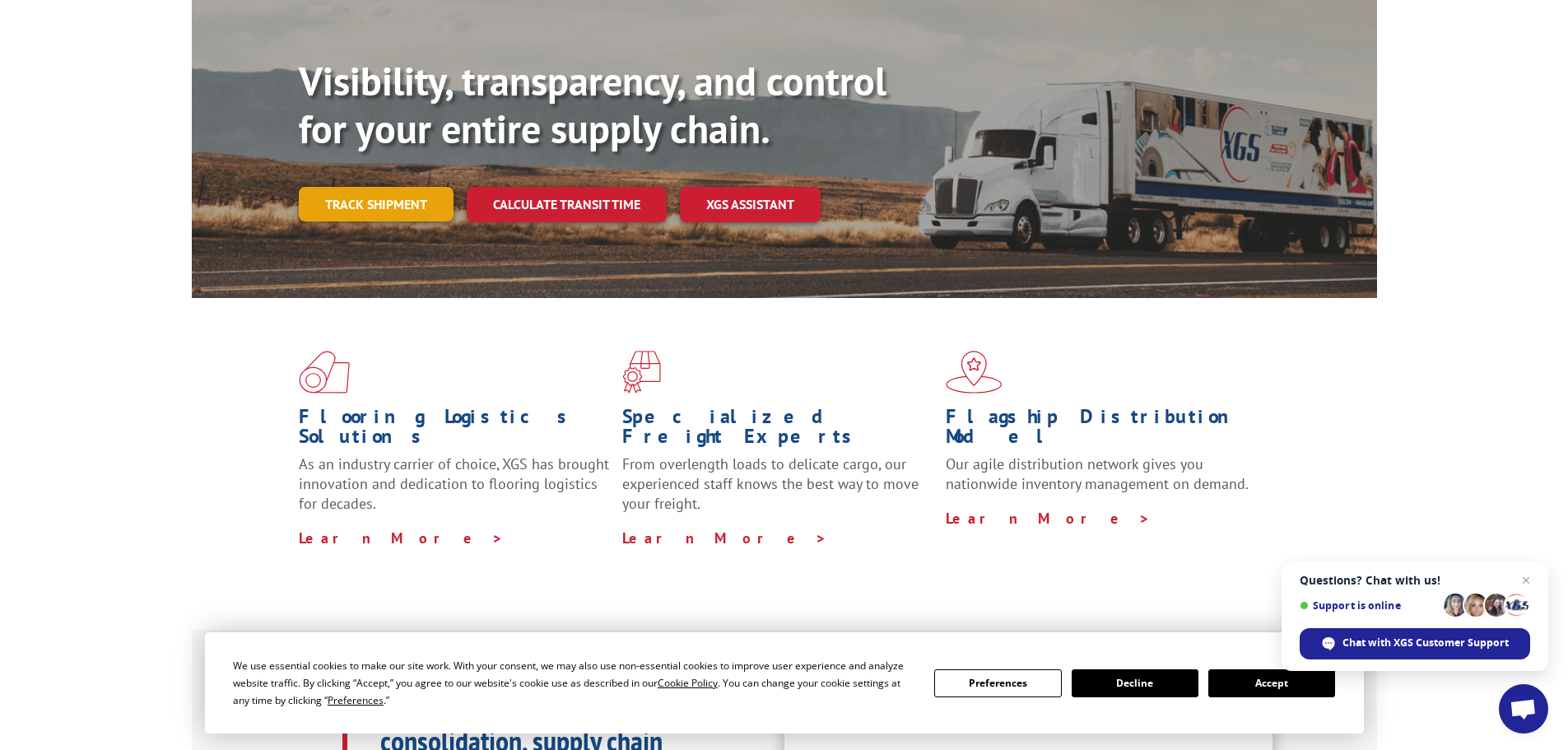
click at [382, 187] on link "Track shipment" at bounding box center [376, 204] width 154 height 35
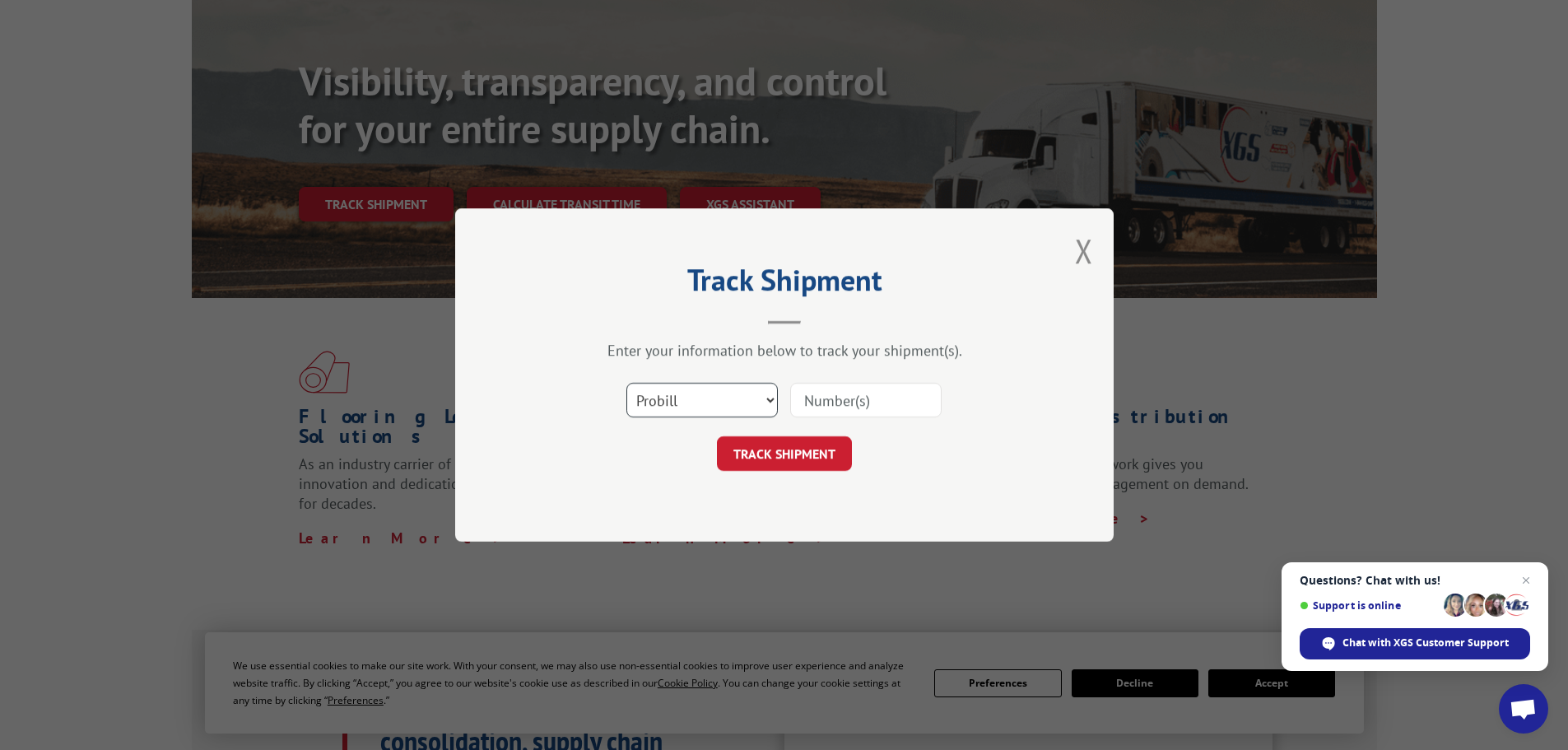
click at [701, 397] on select "Select category... Probill BOL PO" at bounding box center [702, 400] width 152 height 35
click at [626, 383] on select "Select category... Probill BOL PO" at bounding box center [702, 400] width 152 height 35
click at [822, 395] on input at bounding box center [866, 400] width 152 height 35
paste input "5620360"
type input "5620360"
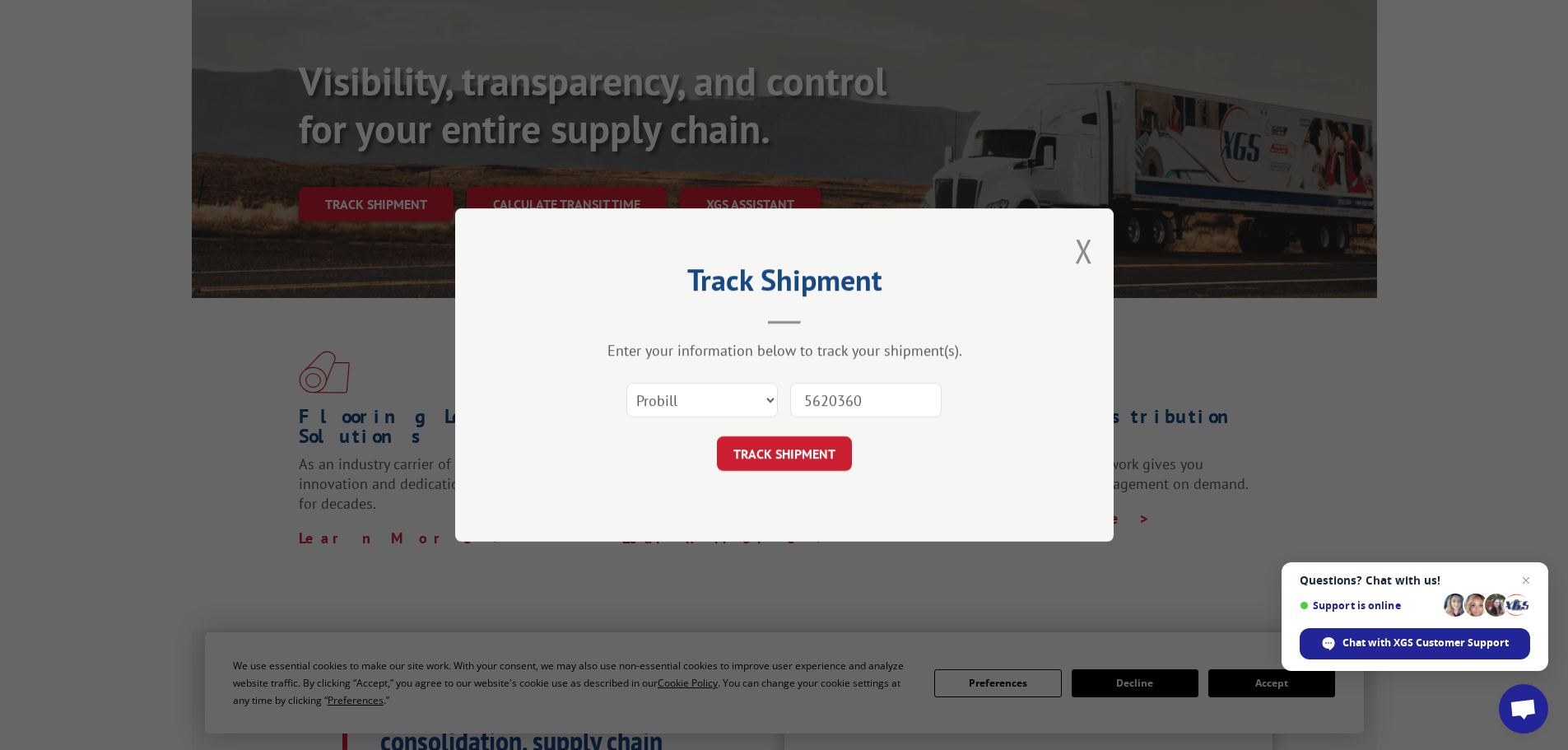
click at [773, 450] on button "TRACK SHIPMENT" at bounding box center [784, 453] width 135 height 35
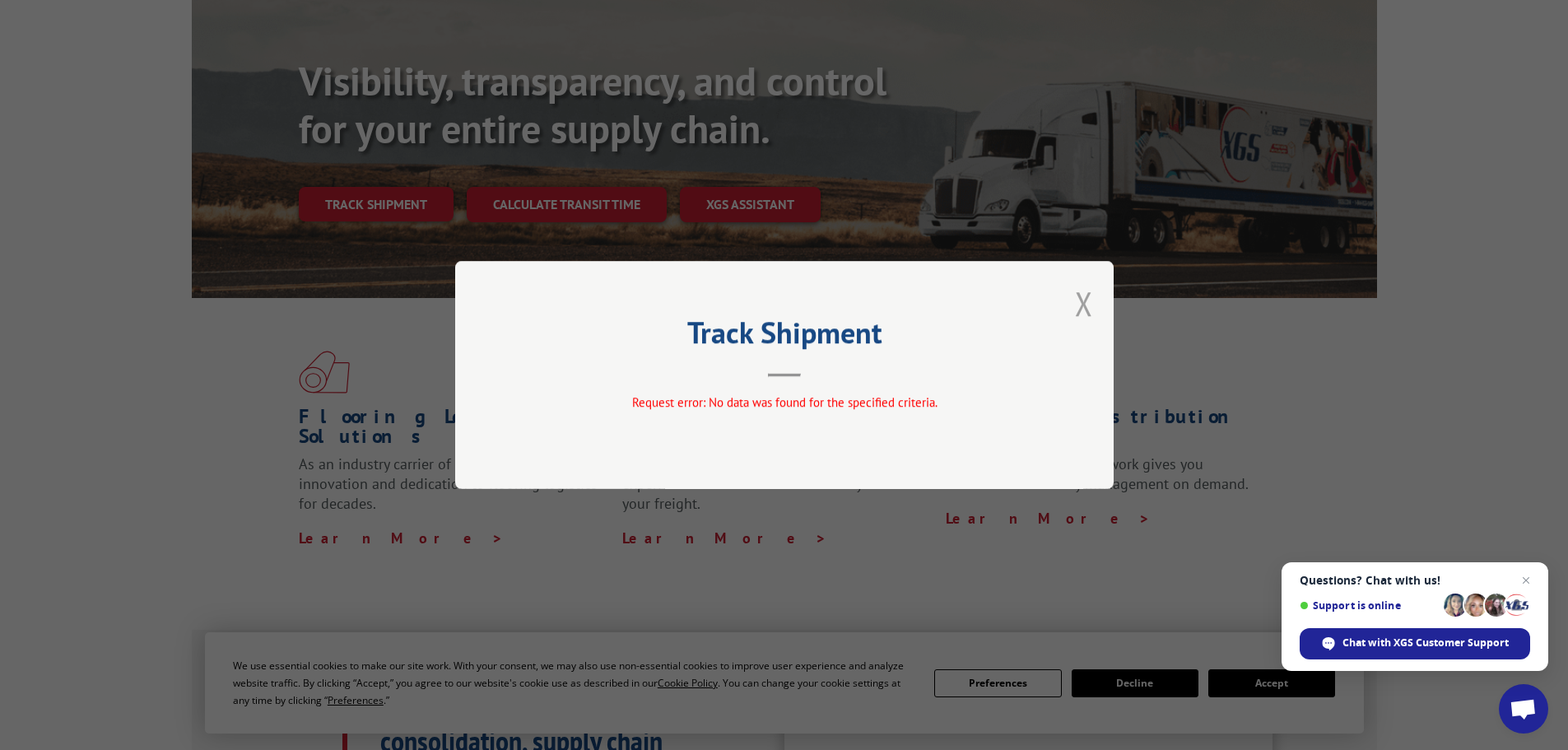
click at [1083, 308] on button "Close modal" at bounding box center [1084, 302] width 18 height 43
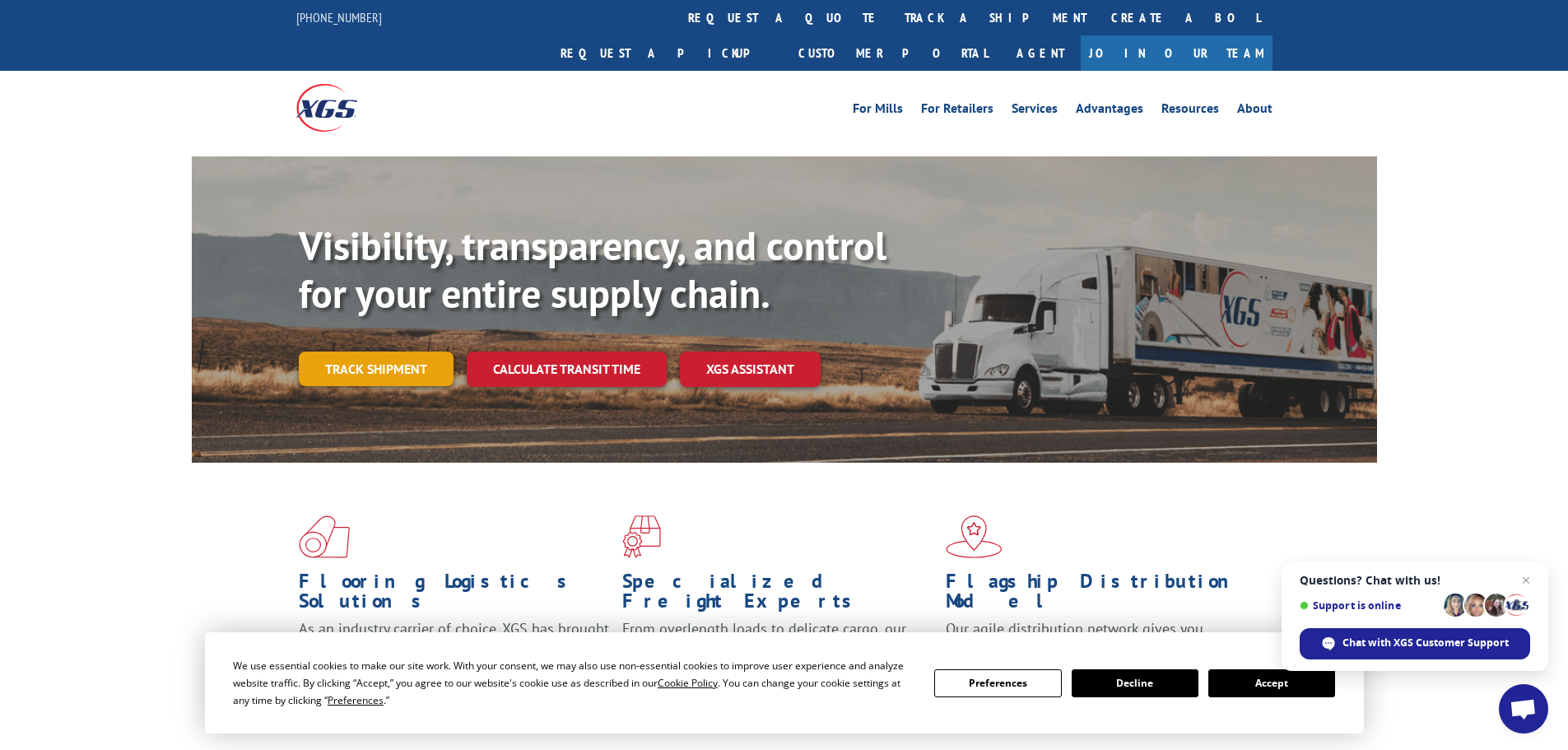
click at [370, 351] on link "Track shipment" at bounding box center [376, 368] width 154 height 35
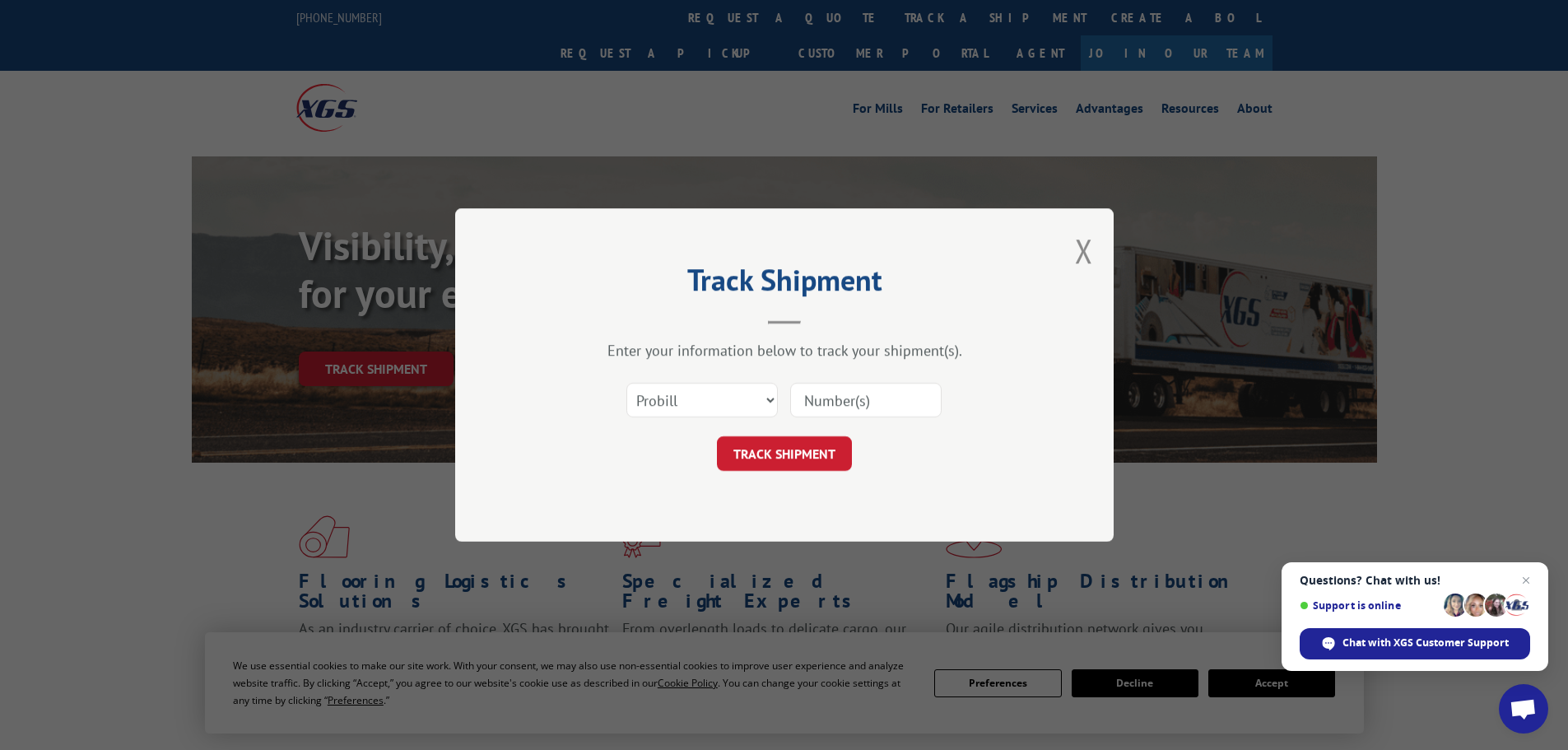
click at [850, 399] on input at bounding box center [866, 400] width 152 height 35
paste input "17524017"
type input "17524017"
click at [795, 445] on button "TRACK SHIPMENT" at bounding box center [784, 453] width 135 height 35
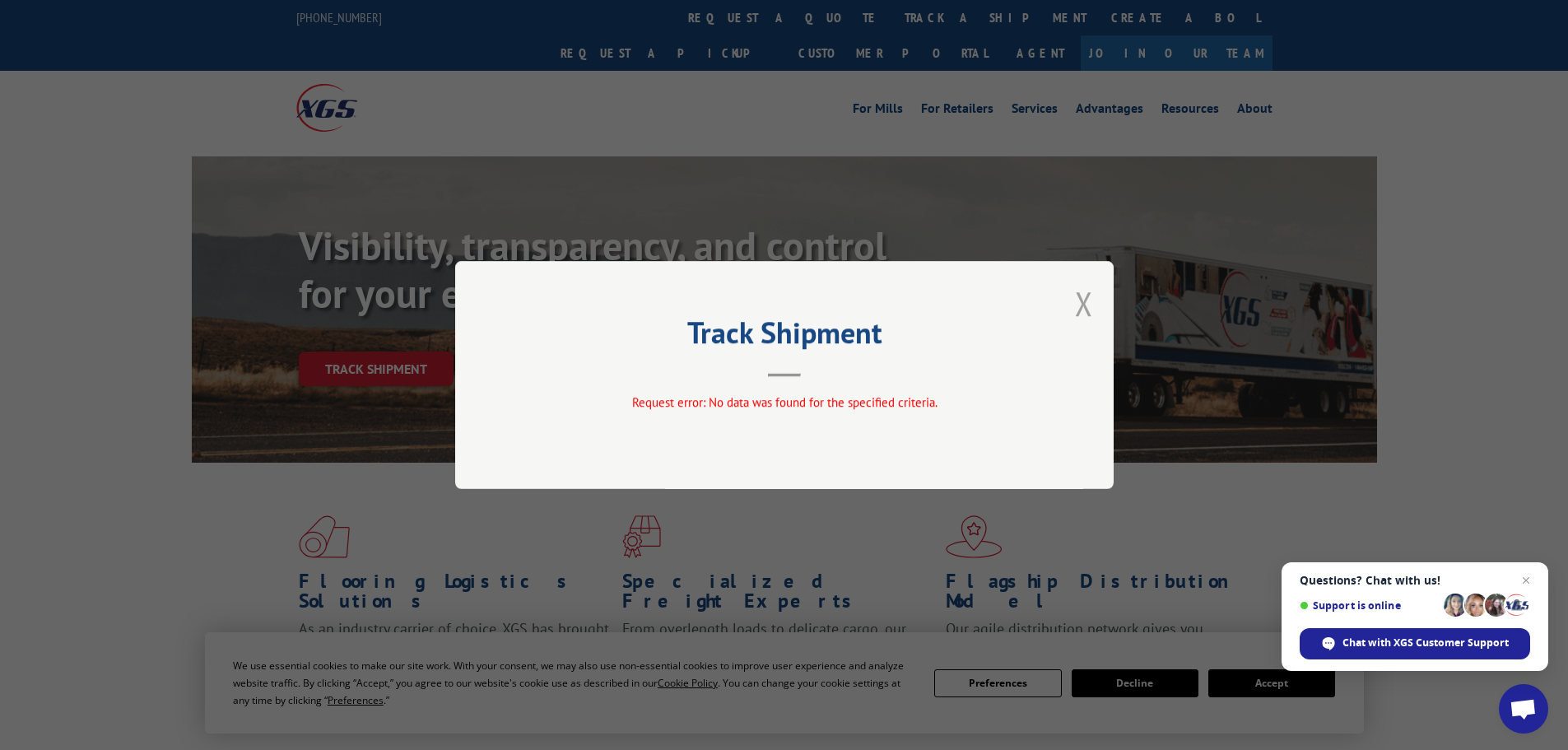
click at [1086, 300] on button "Close modal" at bounding box center [1084, 302] width 18 height 43
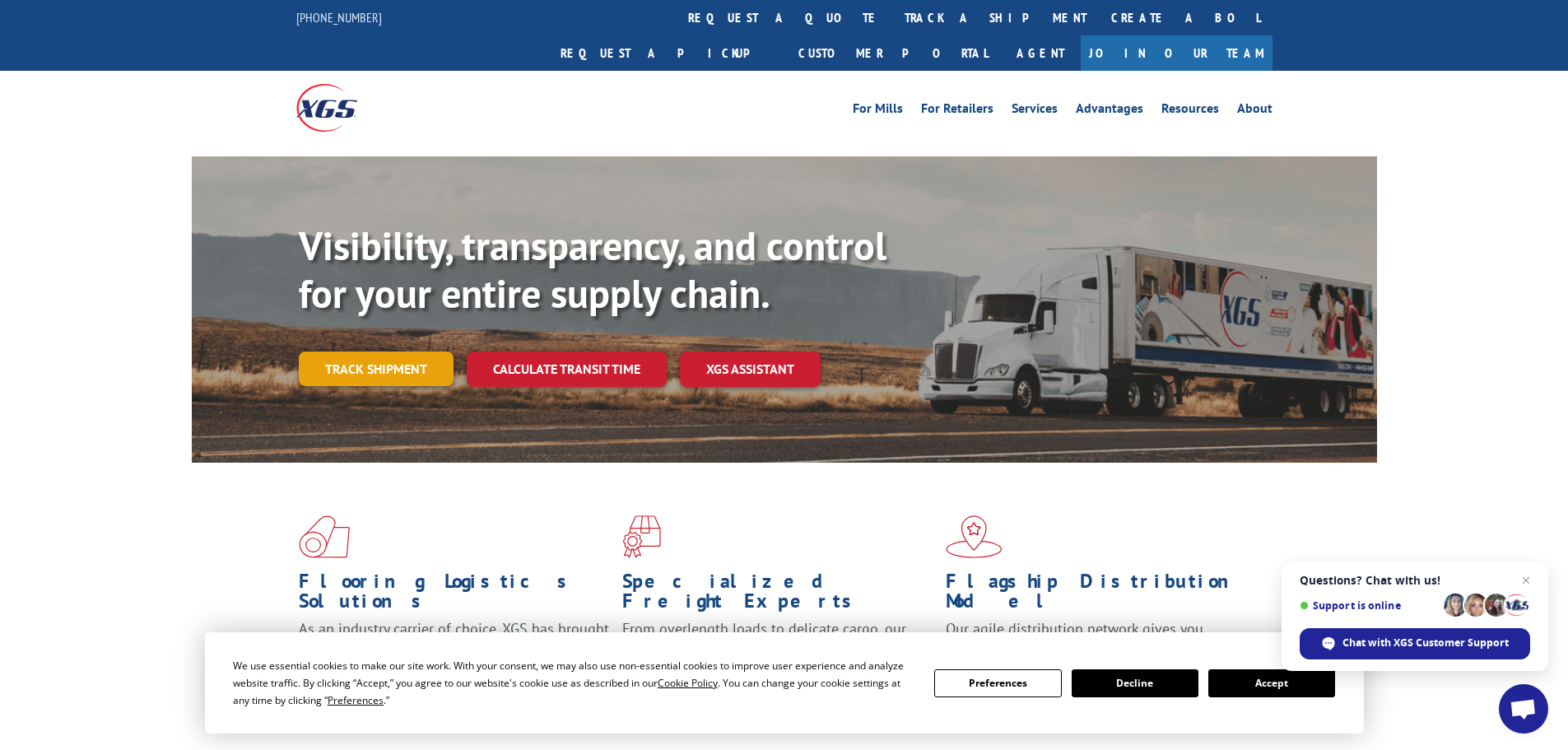
click at [357, 351] on link "Track shipment" at bounding box center [376, 368] width 154 height 35
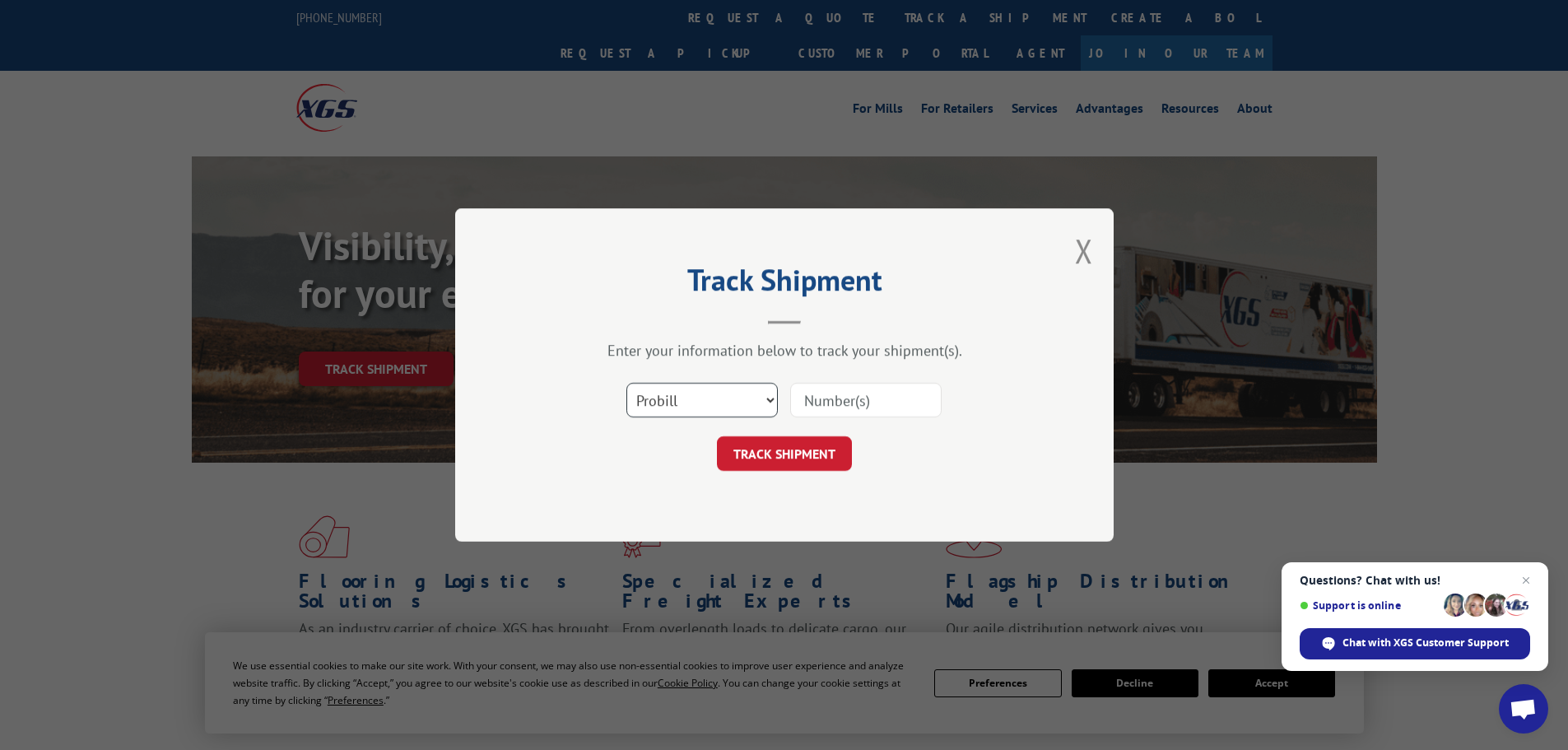
click at [706, 403] on select "Select category... Probill BOL PO" at bounding box center [702, 400] width 152 height 35
click at [626, 383] on select "Select category... Probill BOL PO" at bounding box center [702, 400] width 152 height 35
click at [703, 395] on select "Select category... Probill BOL PO" at bounding box center [702, 400] width 152 height 35
select select "bol"
click at [626, 383] on select "Select category... Probill BOL PO" at bounding box center [702, 400] width 152 height 35
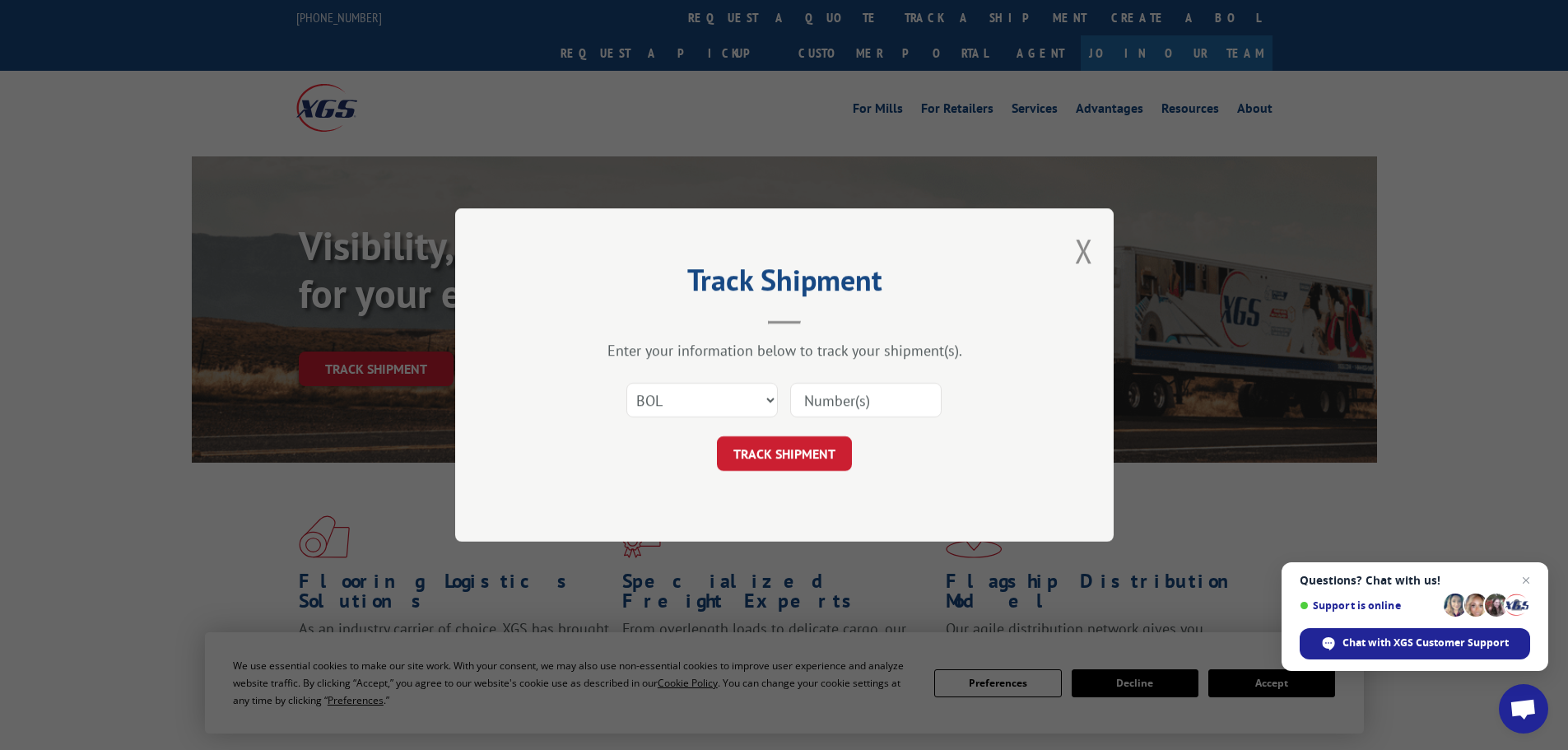
click at [818, 396] on input at bounding box center [866, 400] width 152 height 35
paste input "5620360"
type input "5620360"
click at [778, 458] on button "TRACK SHIPMENT" at bounding box center [784, 453] width 135 height 35
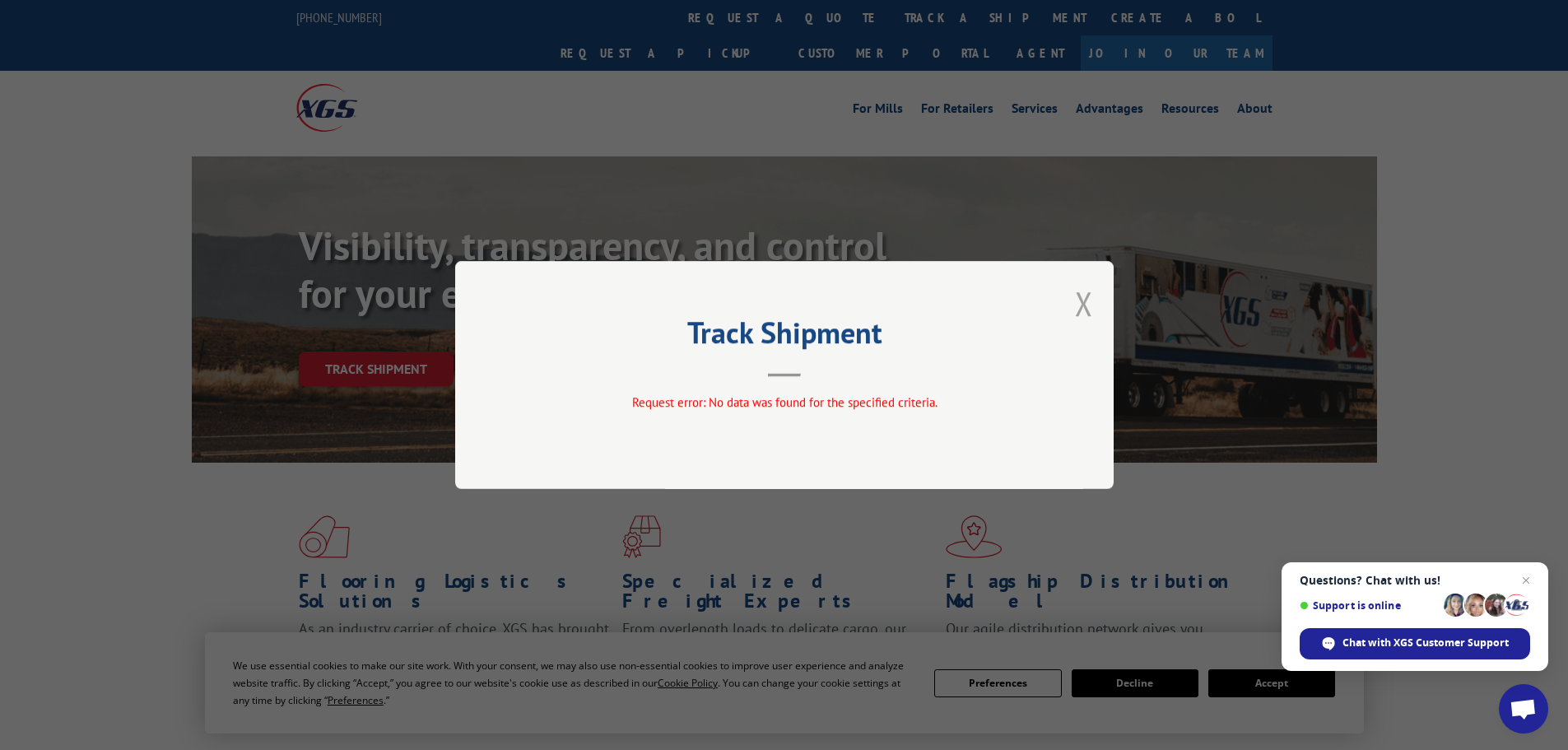
click at [1080, 309] on button "Close modal" at bounding box center [1084, 302] width 18 height 43
